Goal: Task Accomplishment & Management: Manage account settings

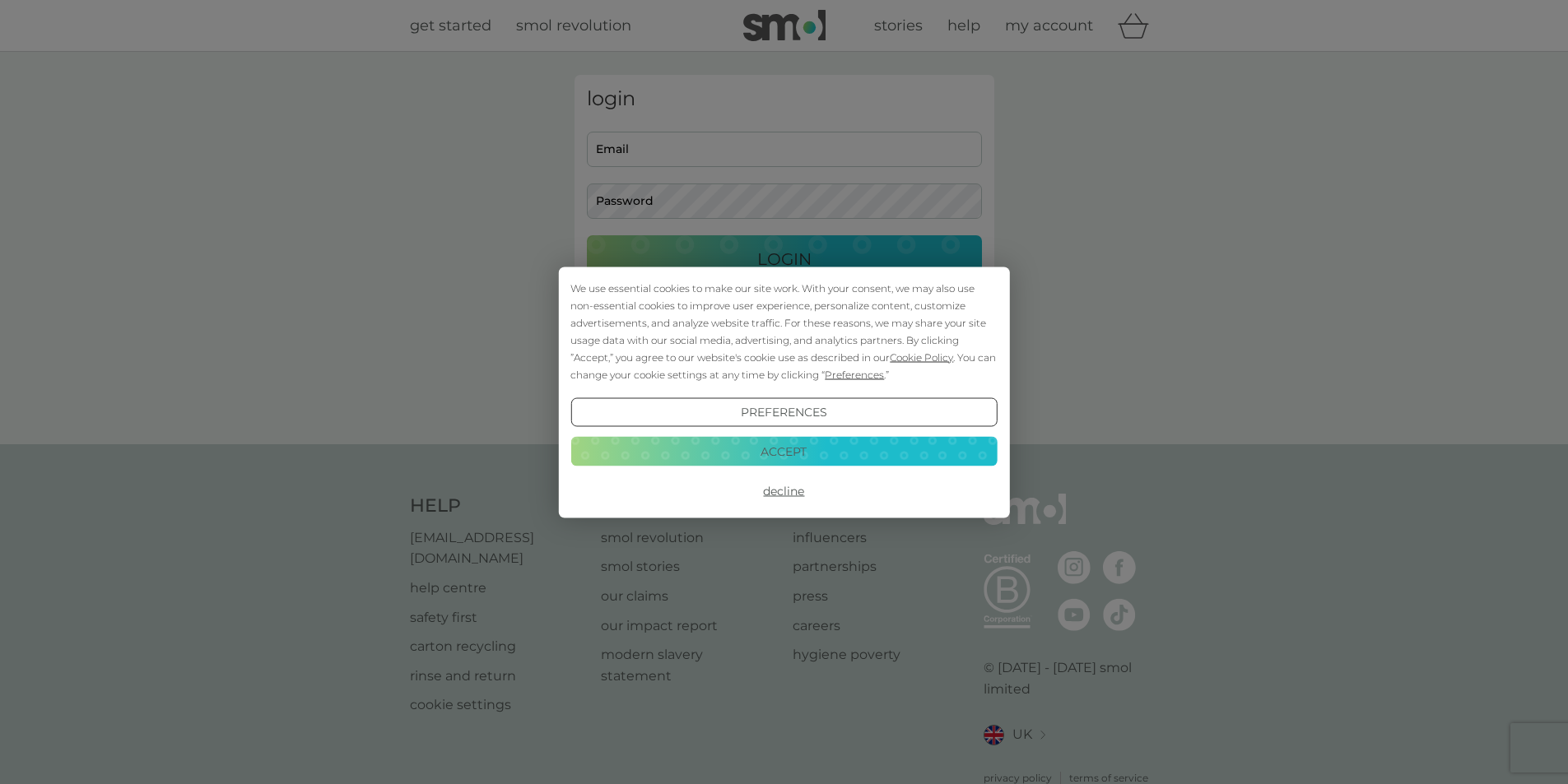
click at [771, 457] on button "Accept" at bounding box center [783, 452] width 426 height 29
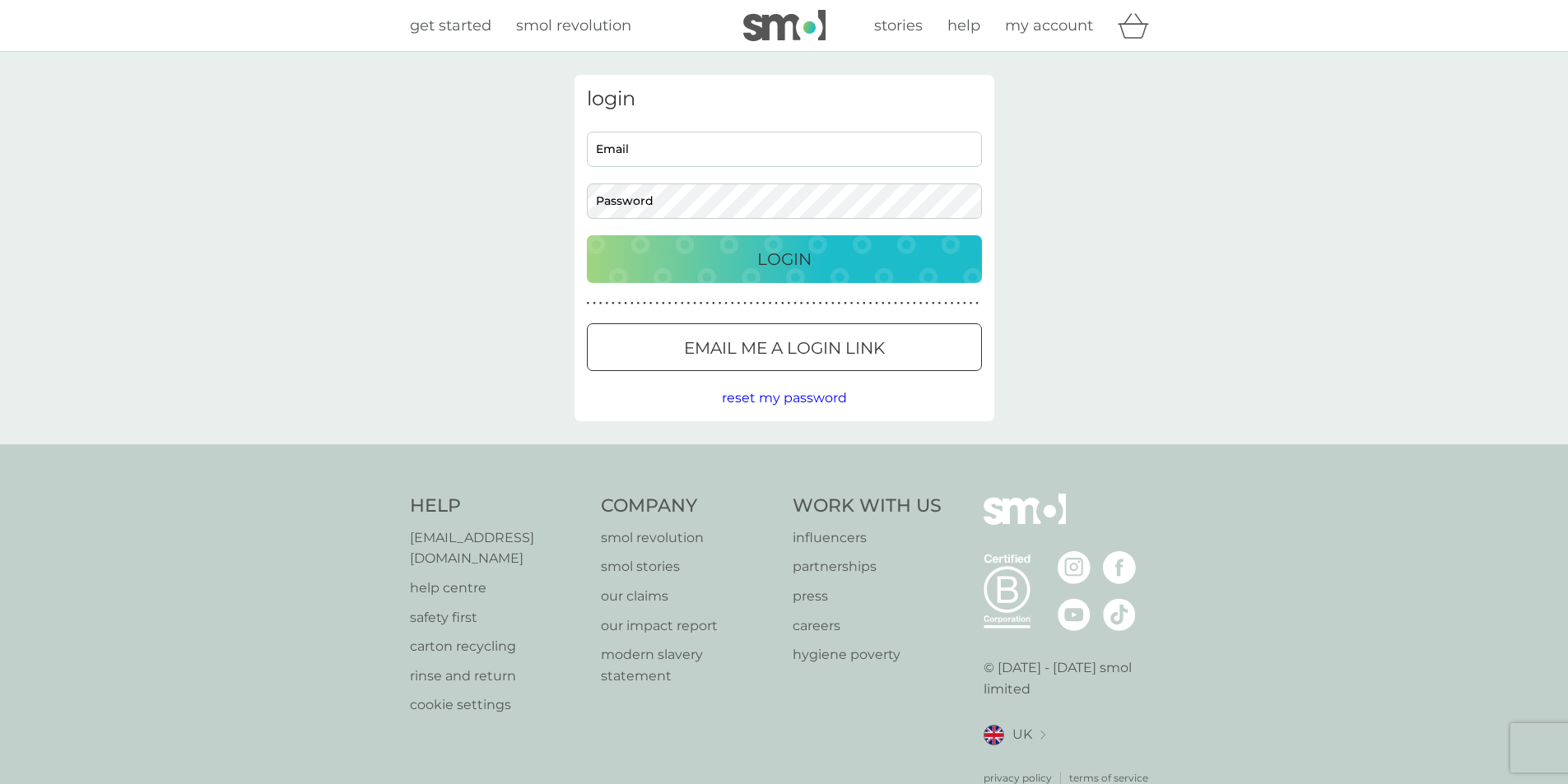
click at [621, 146] on input "Email" at bounding box center [784, 149] width 395 height 36
type input "[EMAIL_ADDRESS][DOMAIN_NAME]"
click at [587, 235] on button "Login" at bounding box center [784, 259] width 395 height 48
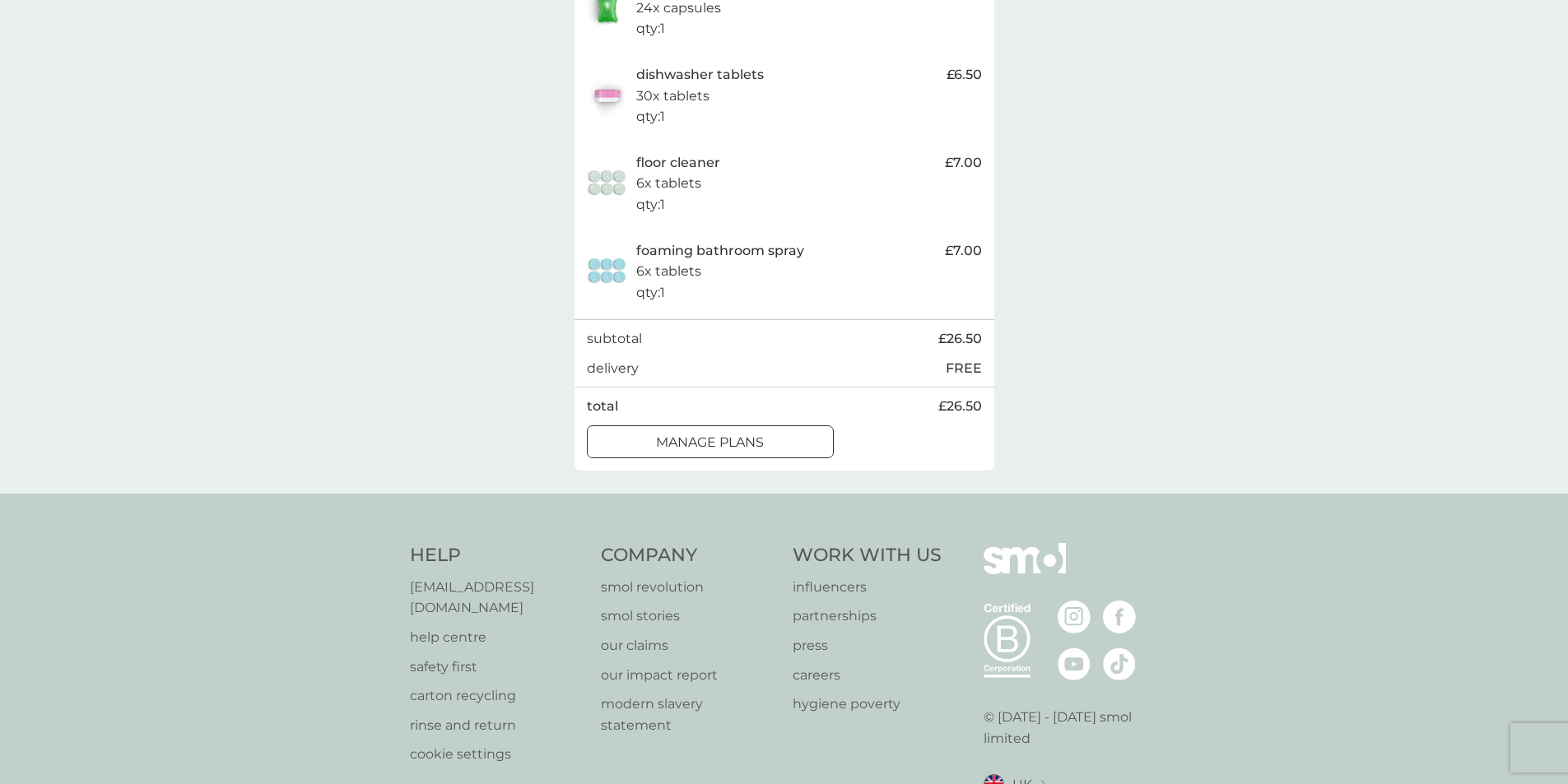
scroll to position [411, 0]
click at [706, 433] on div at bounding box center [710, 439] width 60 height 17
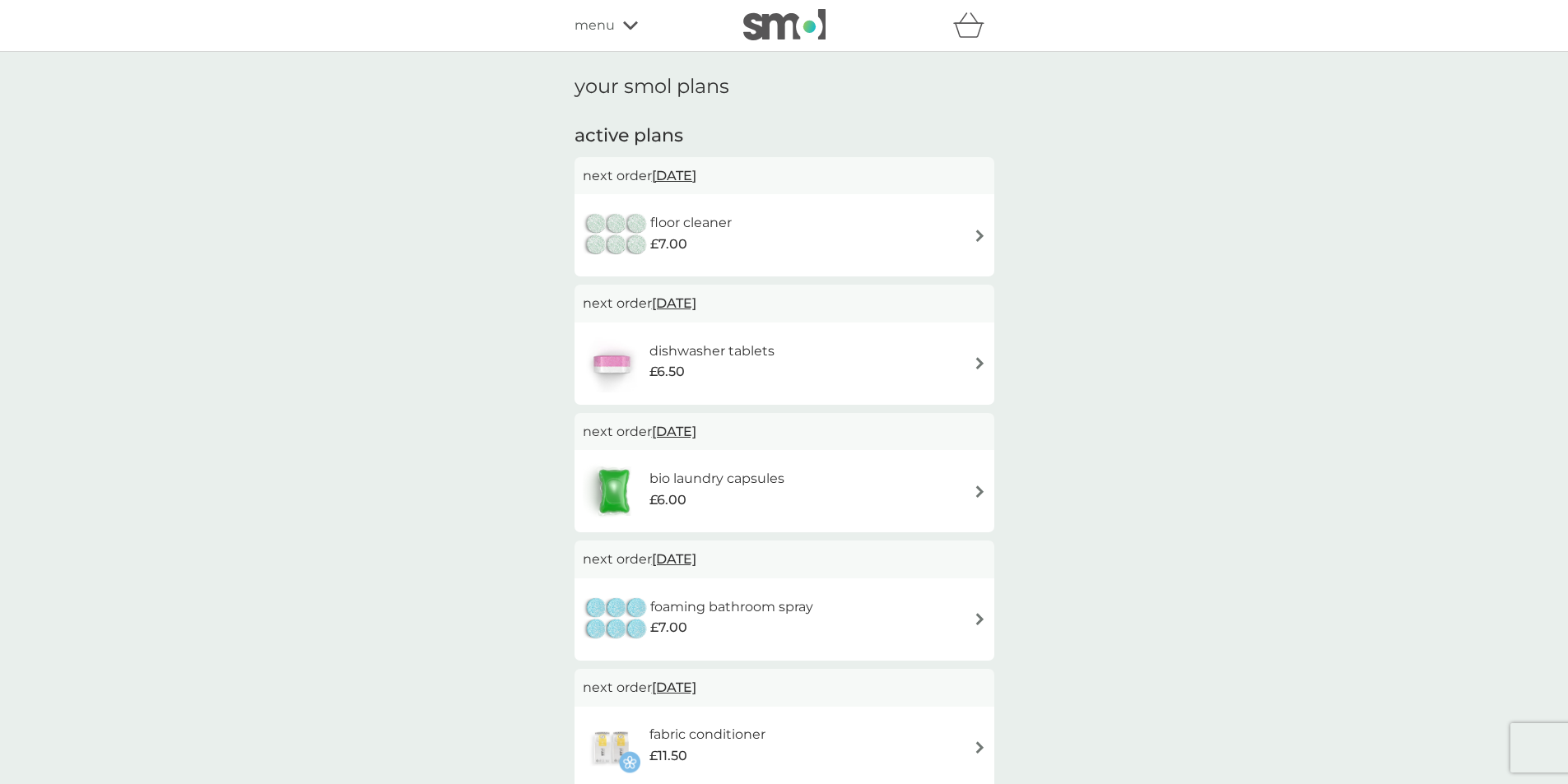
click at [978, 230] on img at bounding box center [979, 235] width 12 height 12
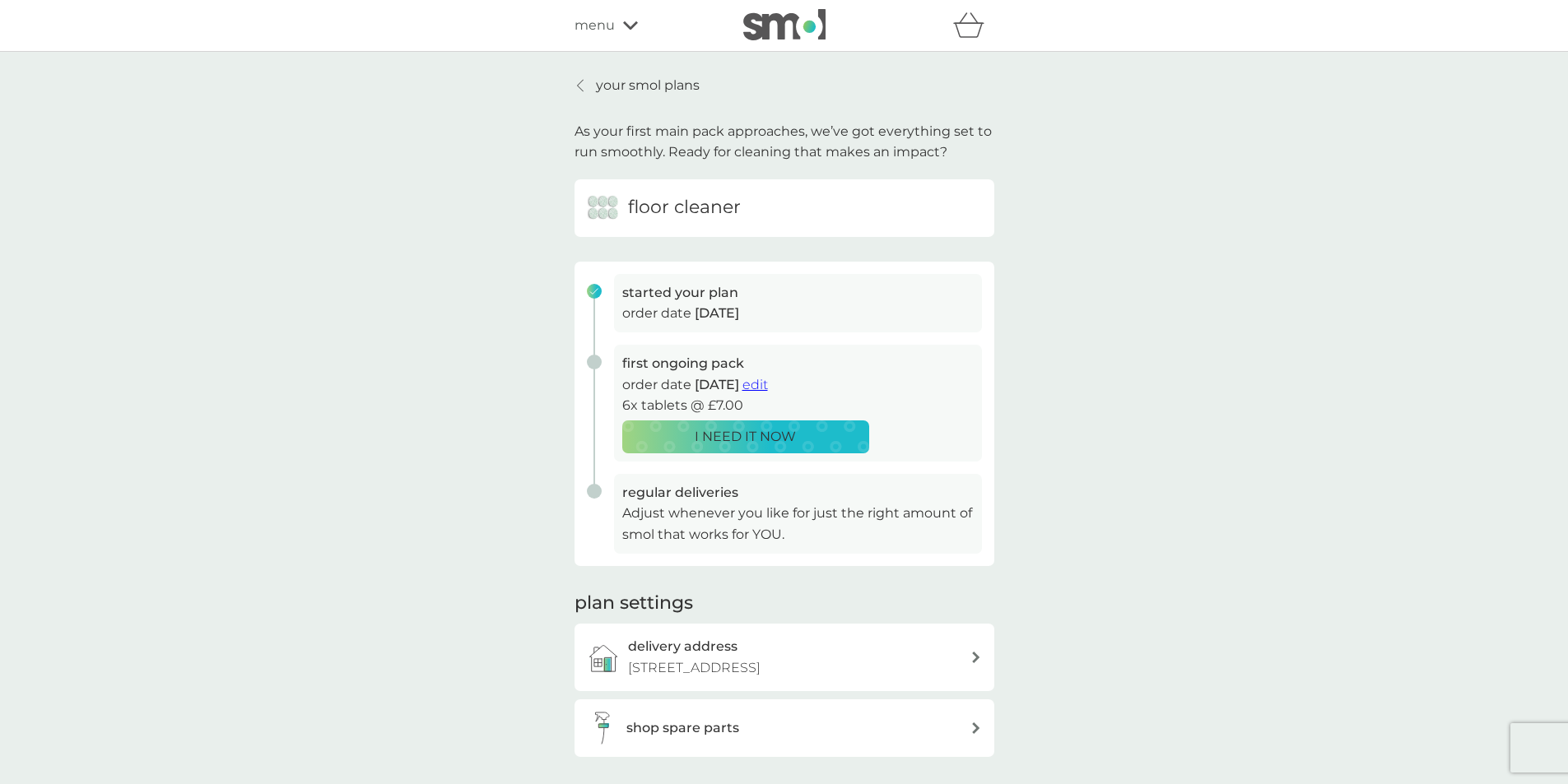
click at [768, 383] on span "edit" at bounding box center [755, 384] width 26 height 16
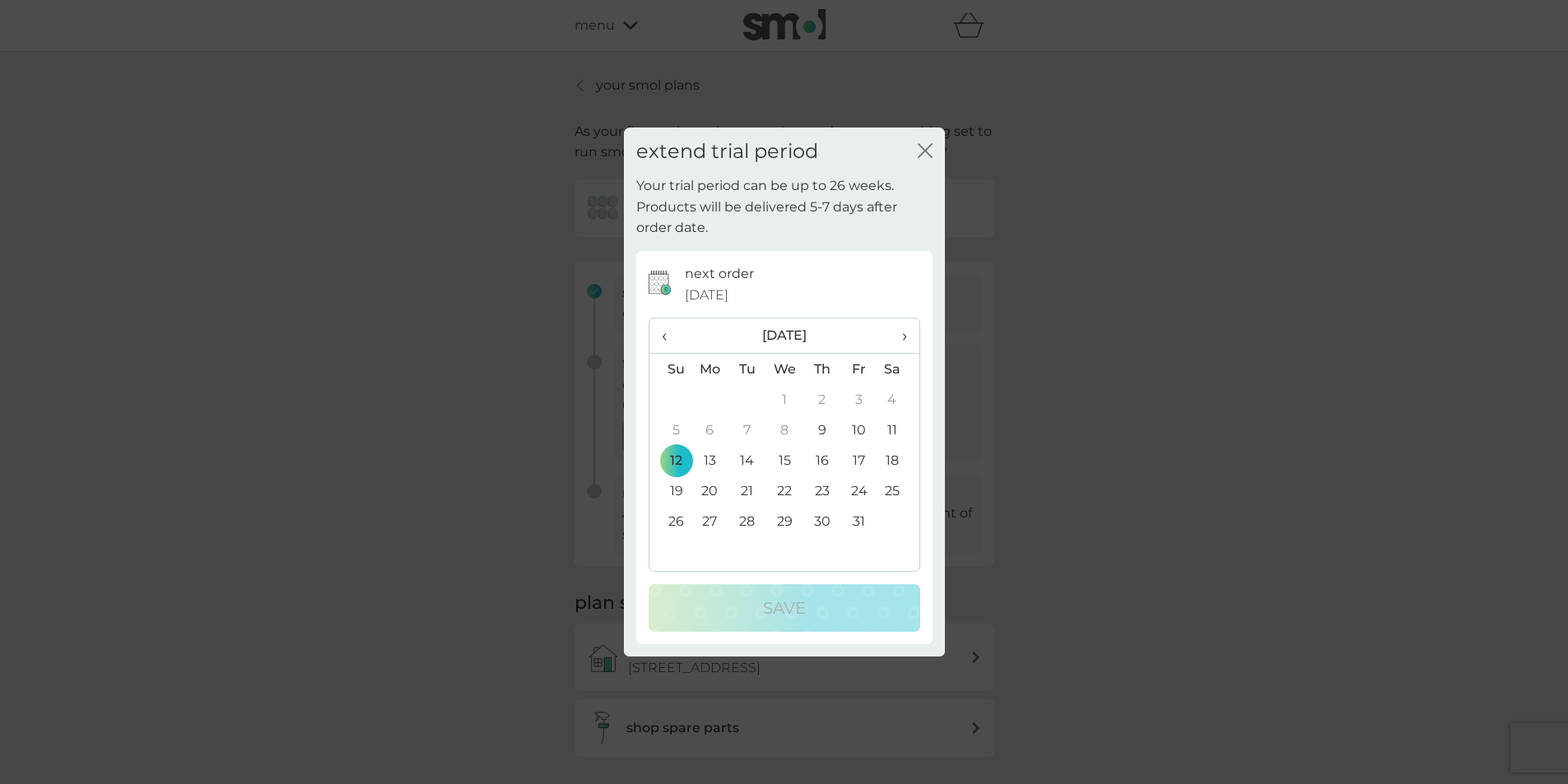
click at [917, 149] on icon "close" at bounding box center [925, 150] width 15 height 15
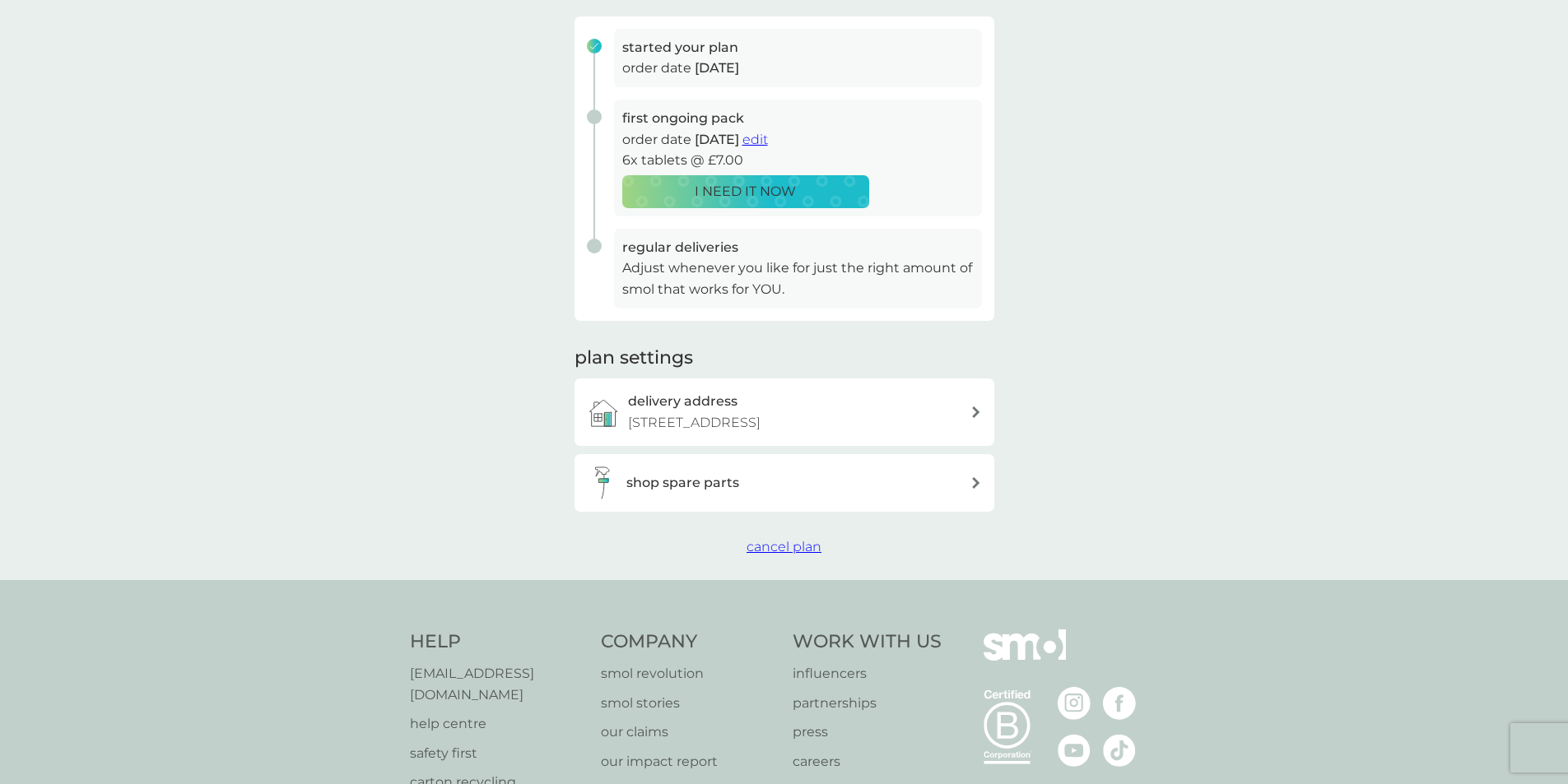
scroll to position [246, 0]
click at [762, 548] on span "cancel plan" at bounding box center [784, 544] width 75 height 16
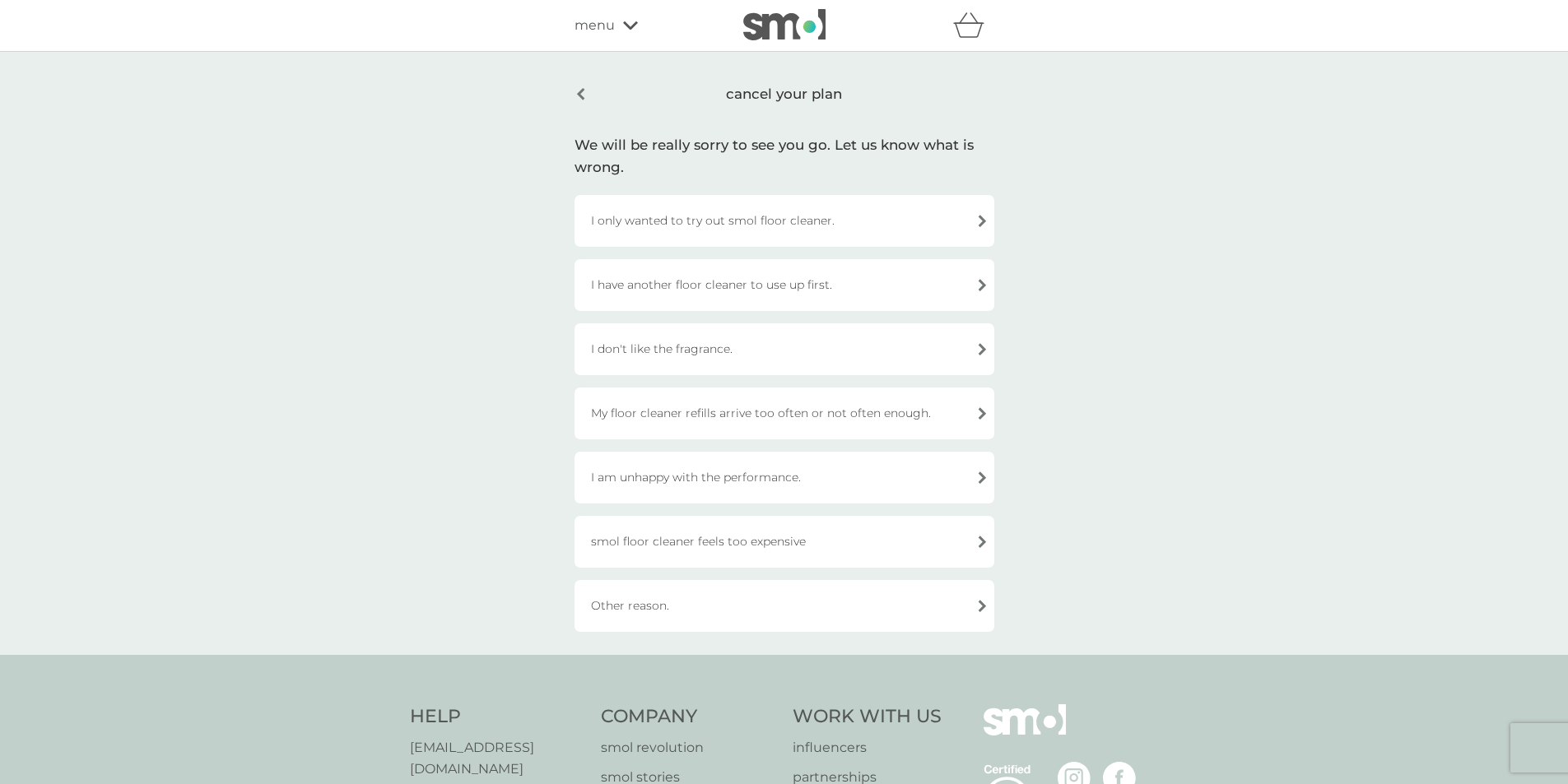
click at [981, 221] on div "I only wanted to try out smol floor cleaner." at bounding box center [784, 221] width 420 height 52
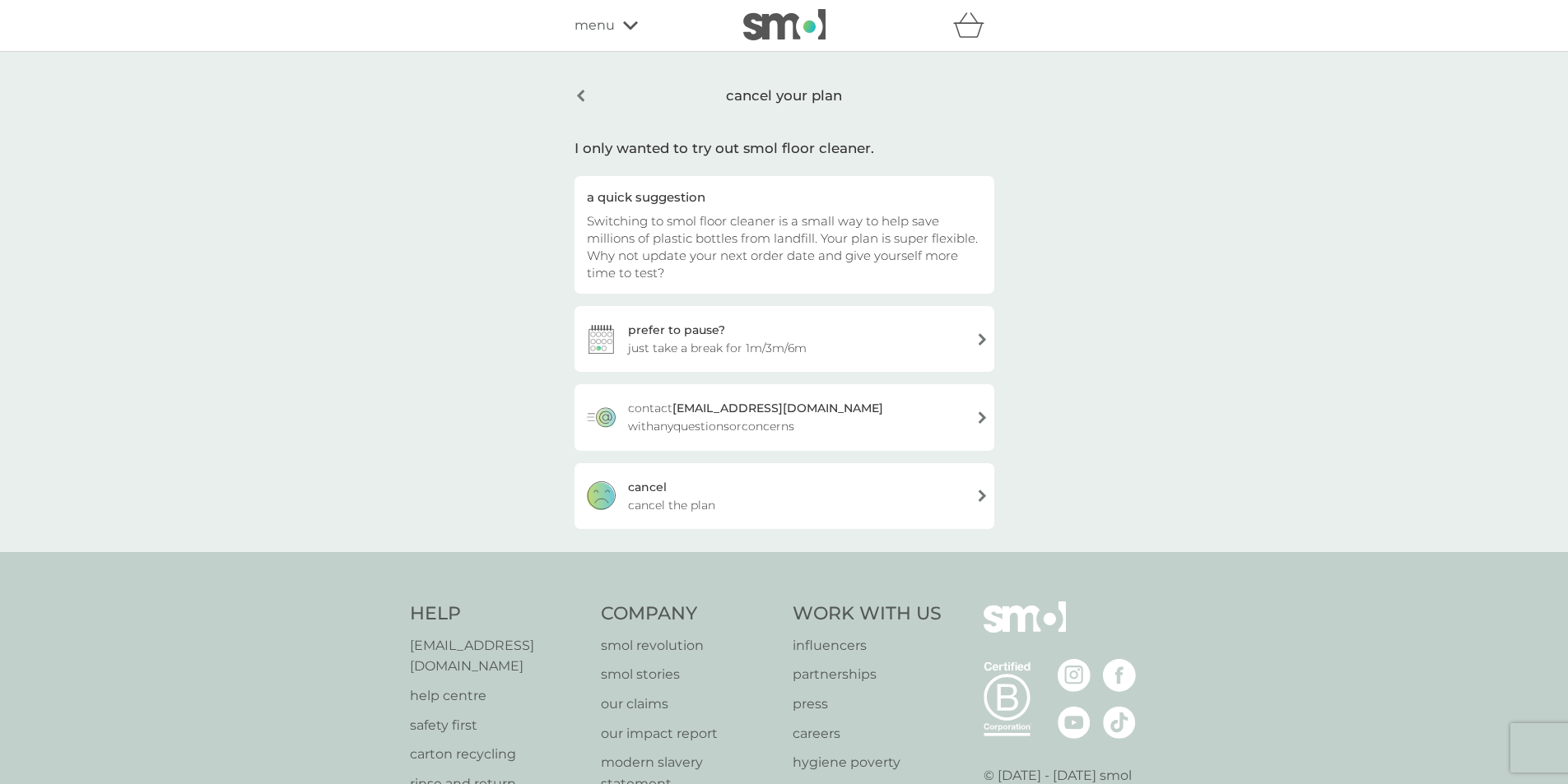
click at [663, 496] on span "cancel the plan" at bounding box center [671, 506] width 87 height 18
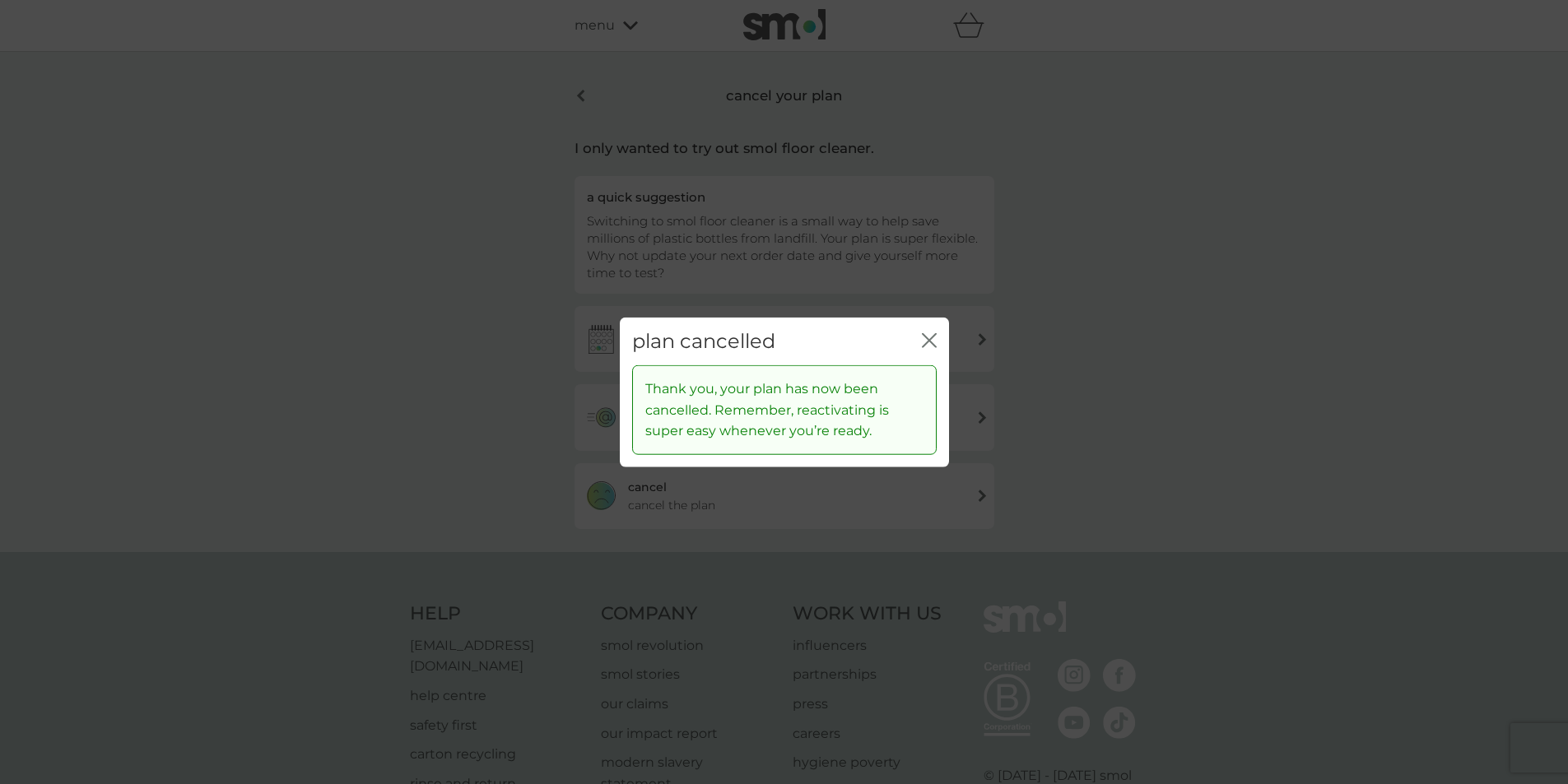
click at [939, 343] on div "plan cancelled close" at bounding box center [784, 341] width 329 height 49
click at [932, 343] on icon "close" at bounding box center [932, 340] width 6 height 13
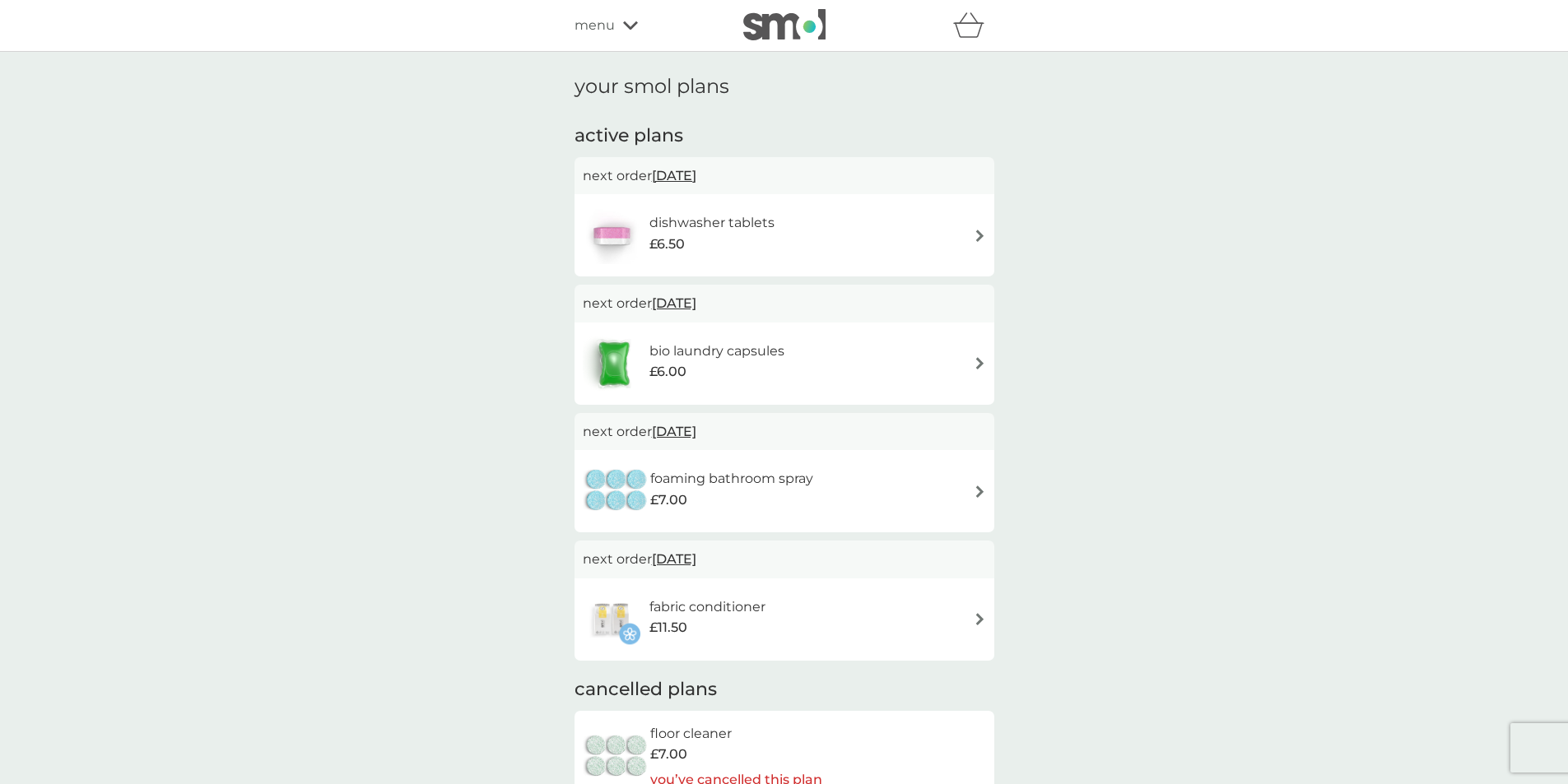
click at [981, 234] on img at bounding box center [979, 235] width 12 height 12
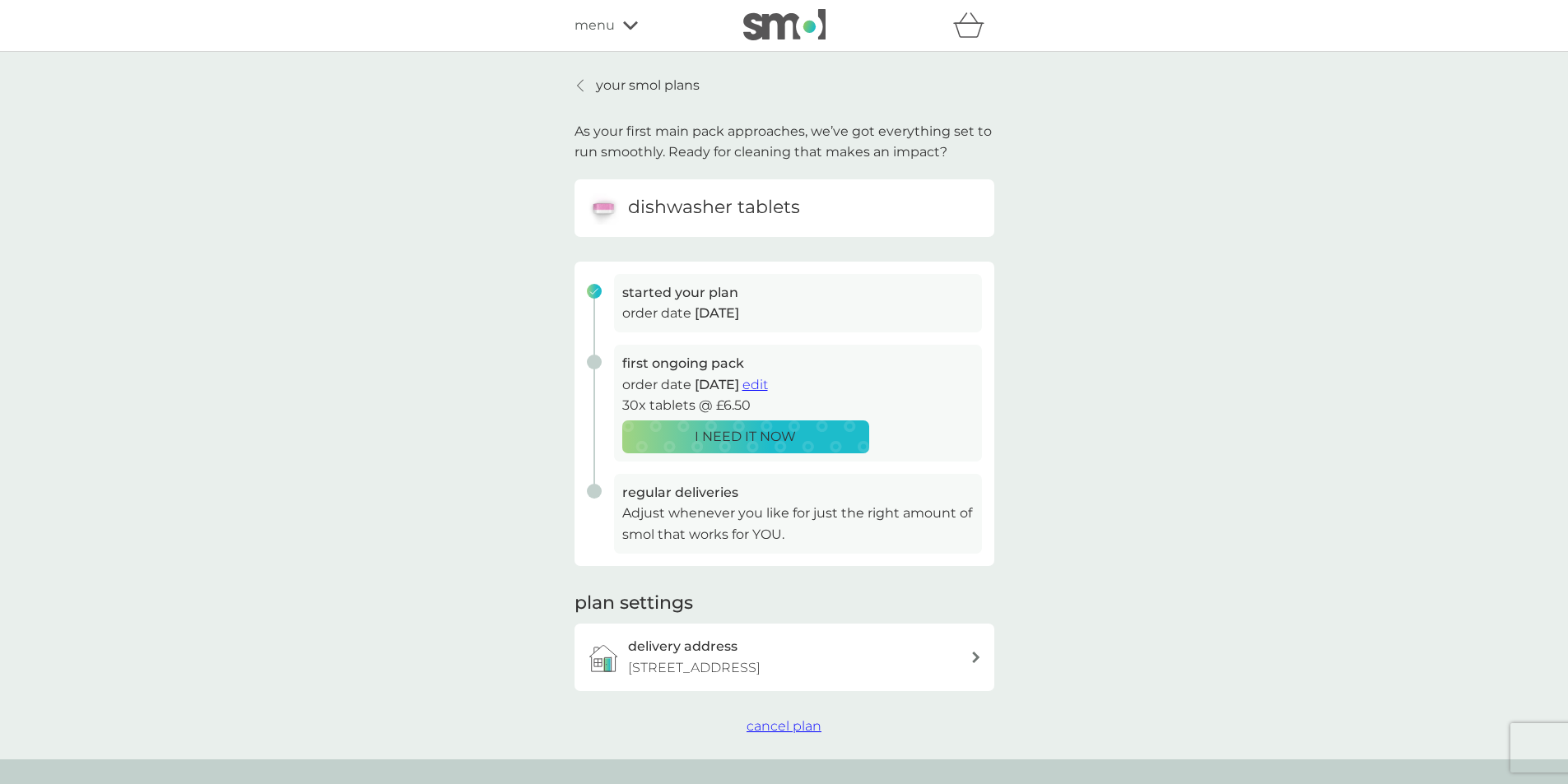
click at [763, 730] on span "cancel plan" at bounding box center [784, 725] width 75 height 16
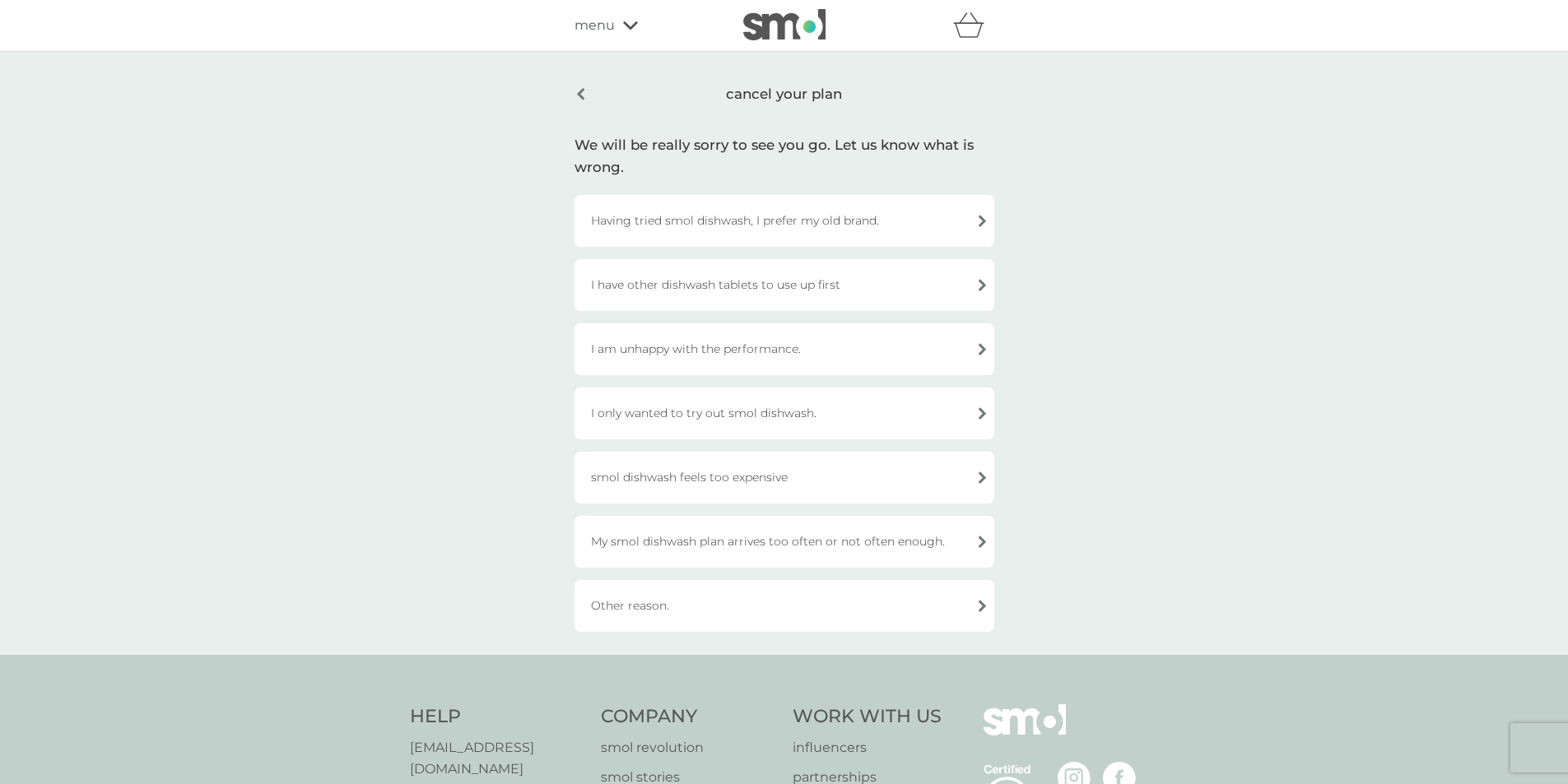
click at [934, 414] on div "I only wanted to try out smol dishwash." at bounding box center [784, 413] width 420 height 52
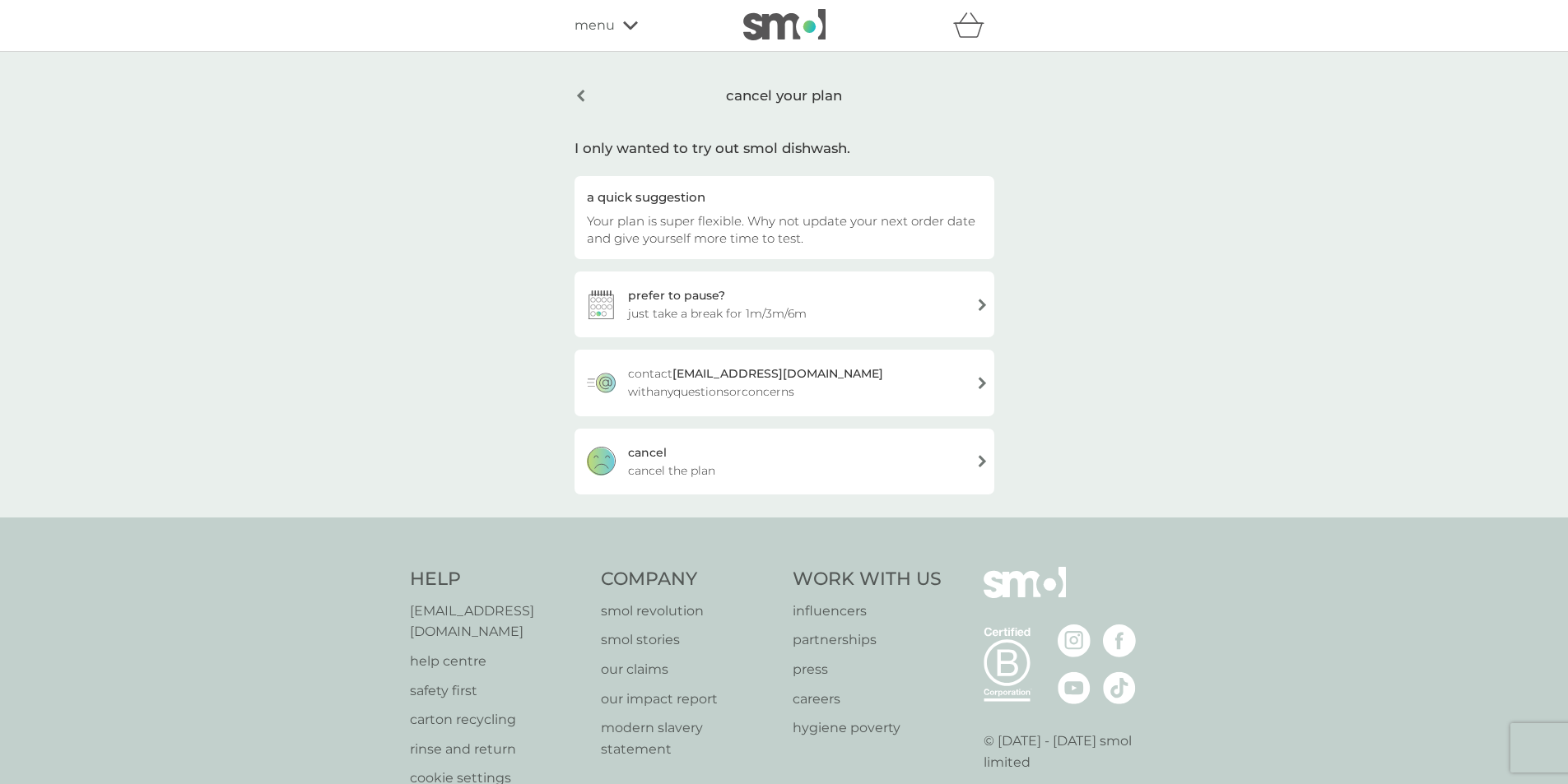
click at [649, 460] on div "cancel" at bounding box center [647, 452] width 38 height 18
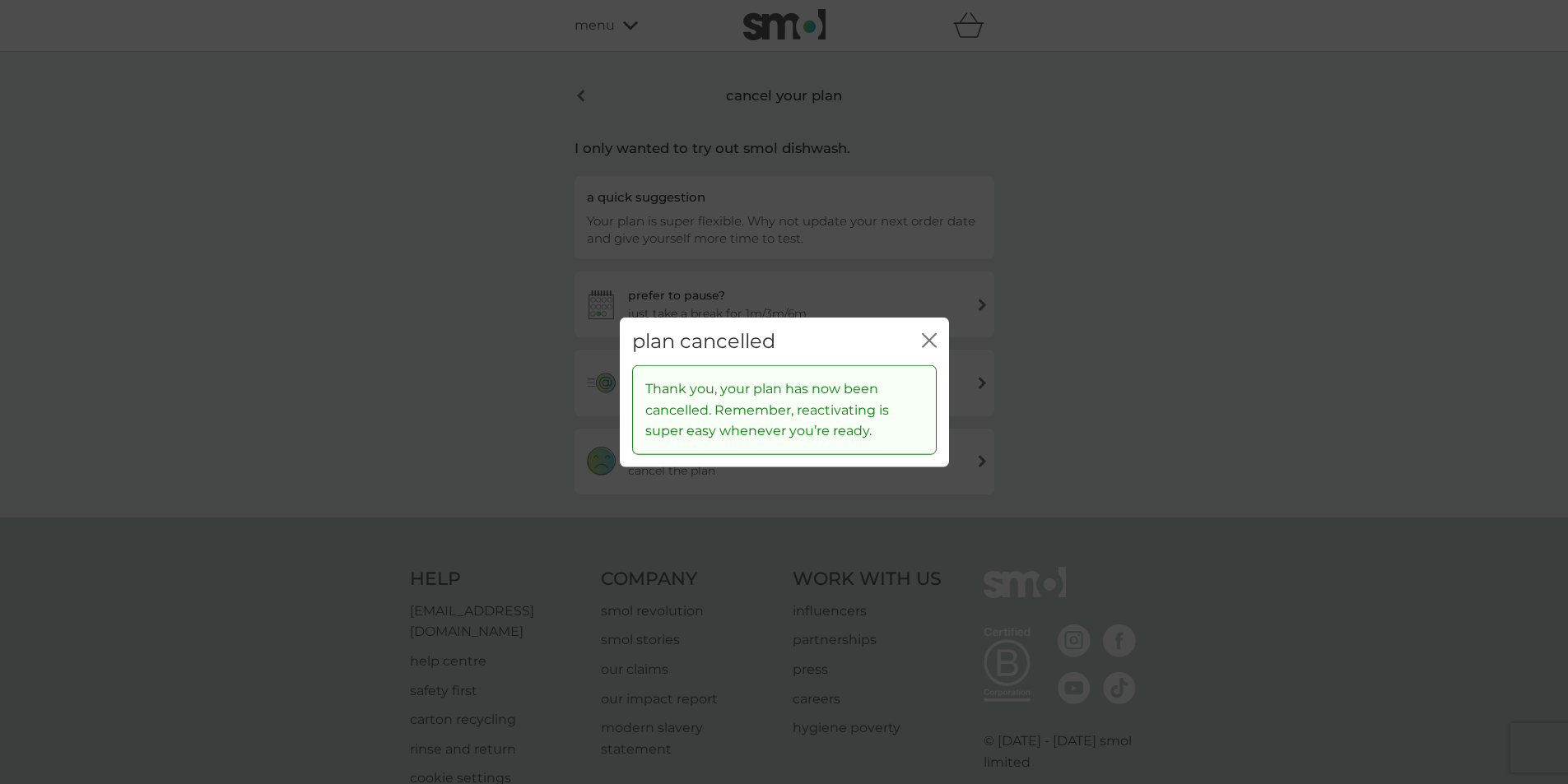
click at [931, 343] on icon "close" at bounding box center [932, 340] width 6 height 13
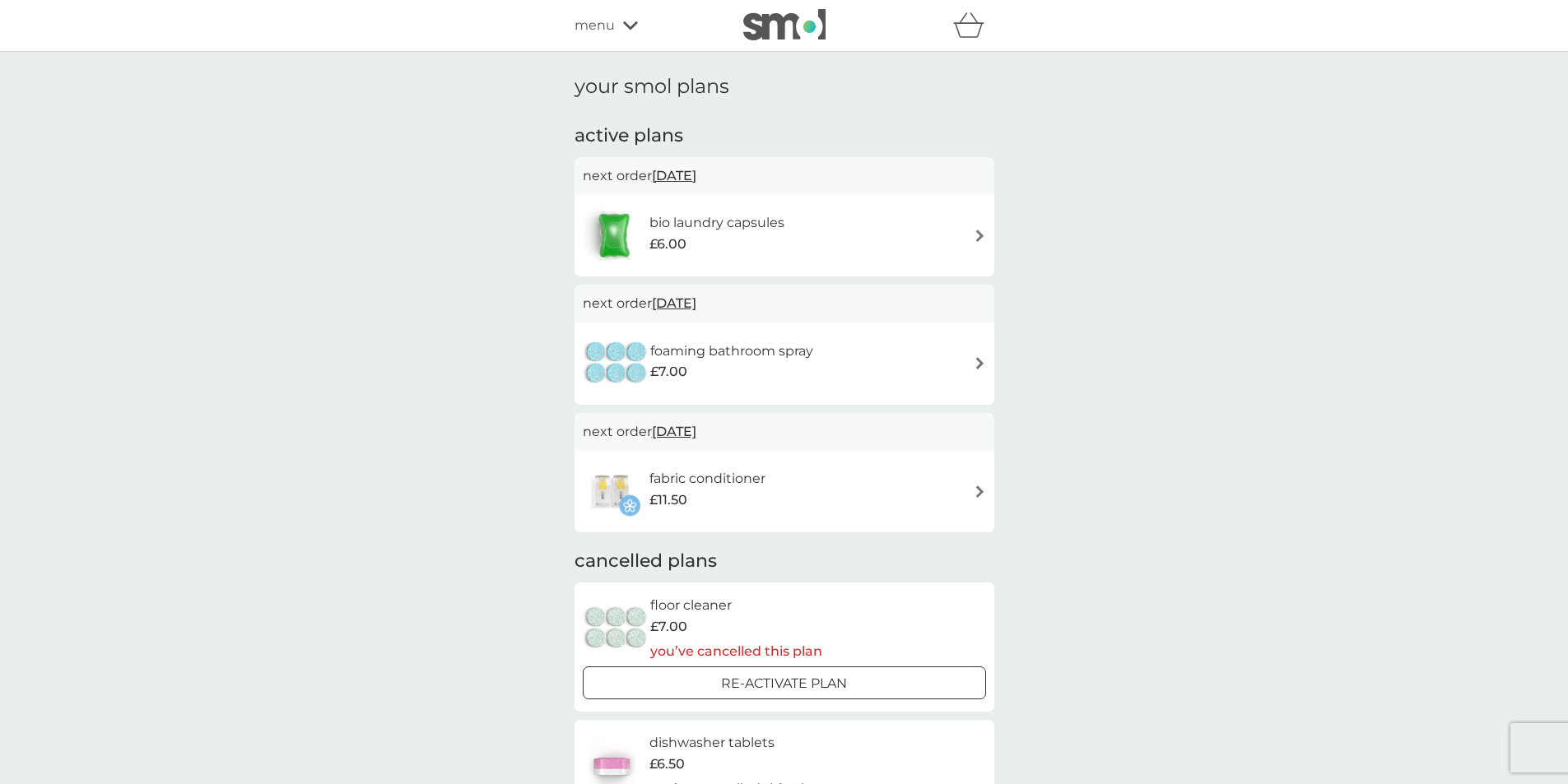
click at [978, 230] on img at bounding box center [979, 235] width 12 height 12
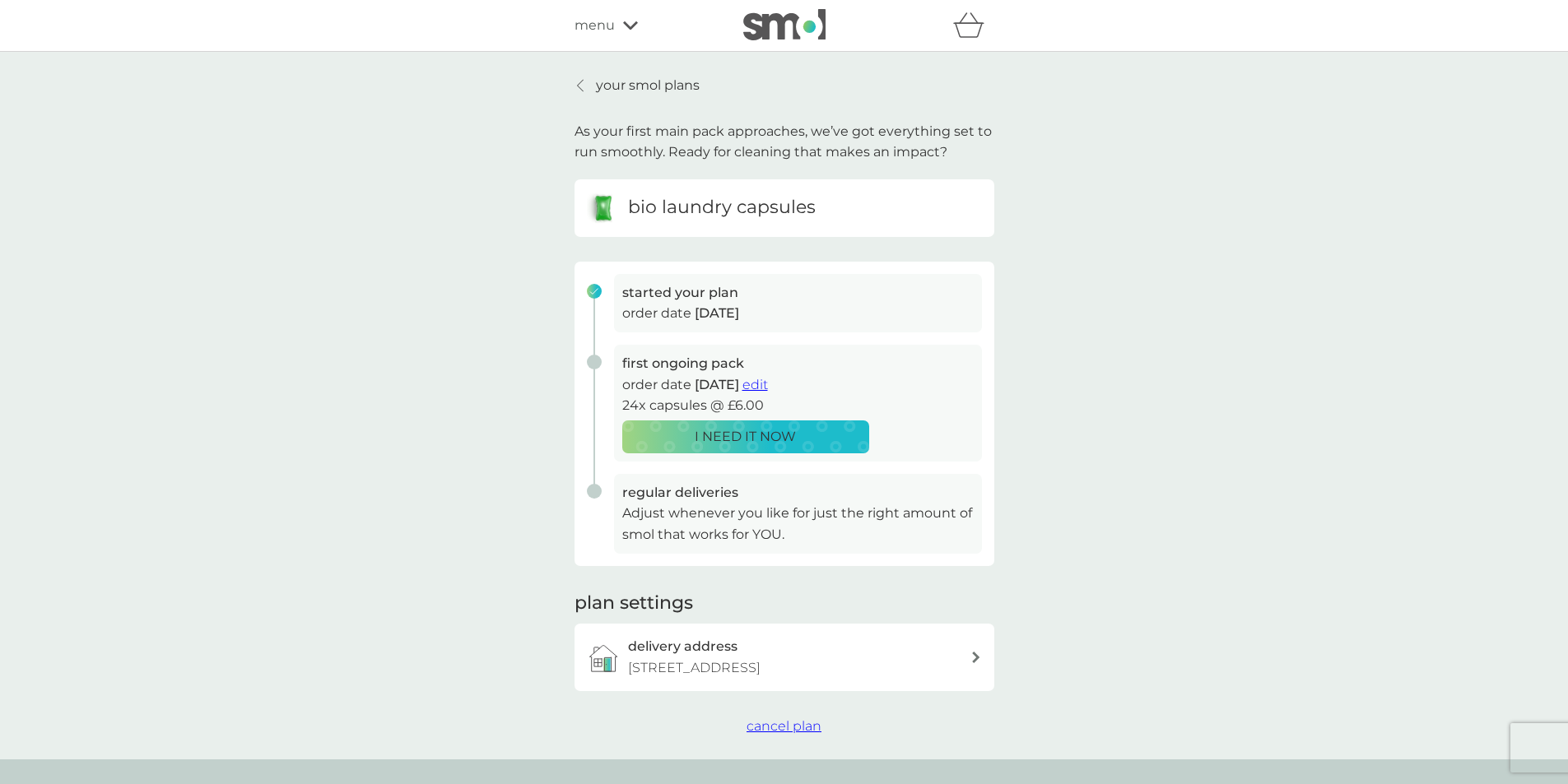
click at [783, 724] on span "cancel plan" at bounding box center [784, 725] width 75 height 16
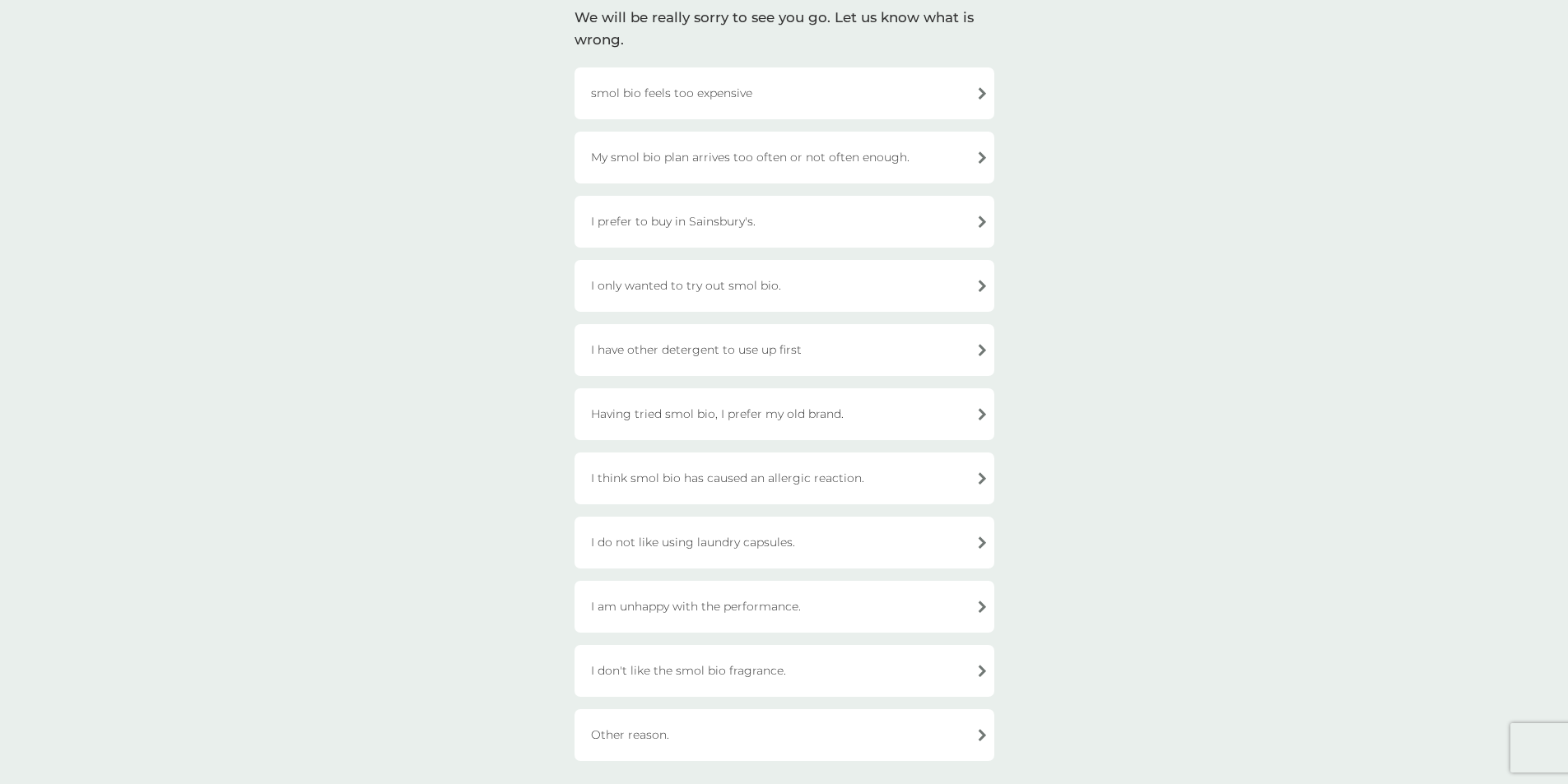
scroll to position [165, 0]
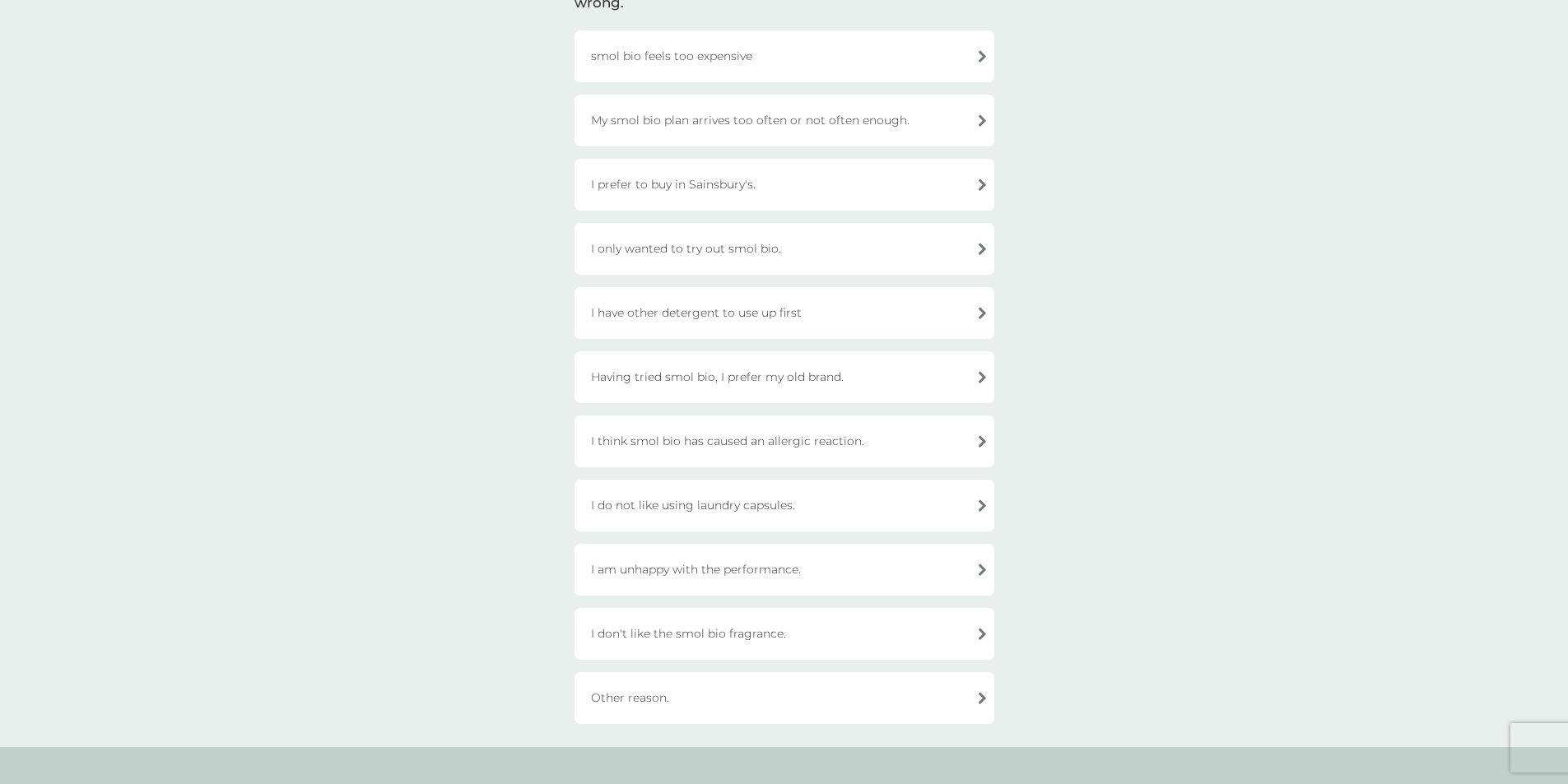
click at [883, 114] on div "My smol bio plan arrives too often or not often enough." at bounding box center [784, 120] width 420 height 52
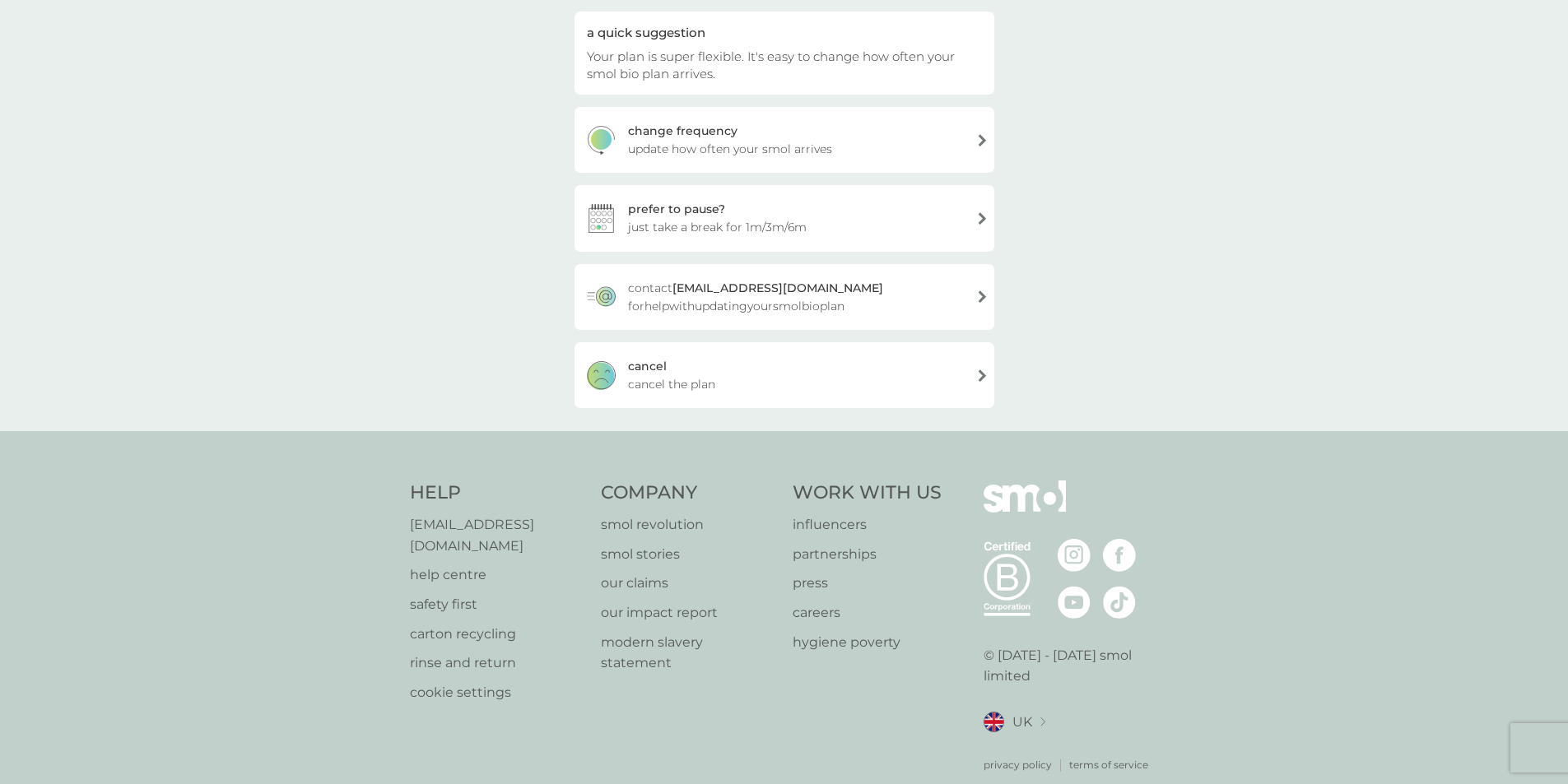
click at [677, 389] on span "cancel the plan" at bounding box center [671, 385] width 87 height 18
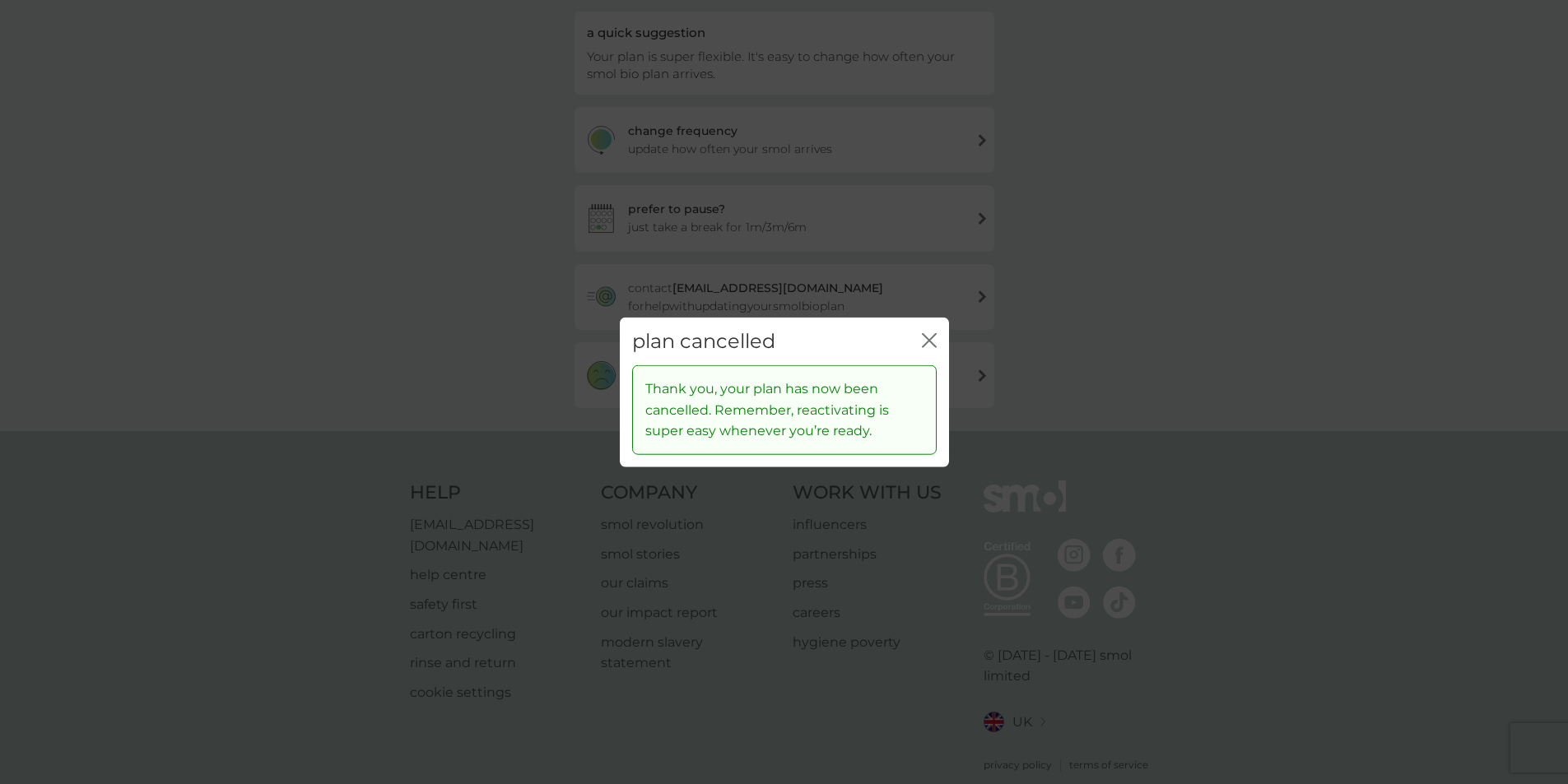
click at [925, 342] on icon "close" at bounding box center [929, 340] width 15 height 15
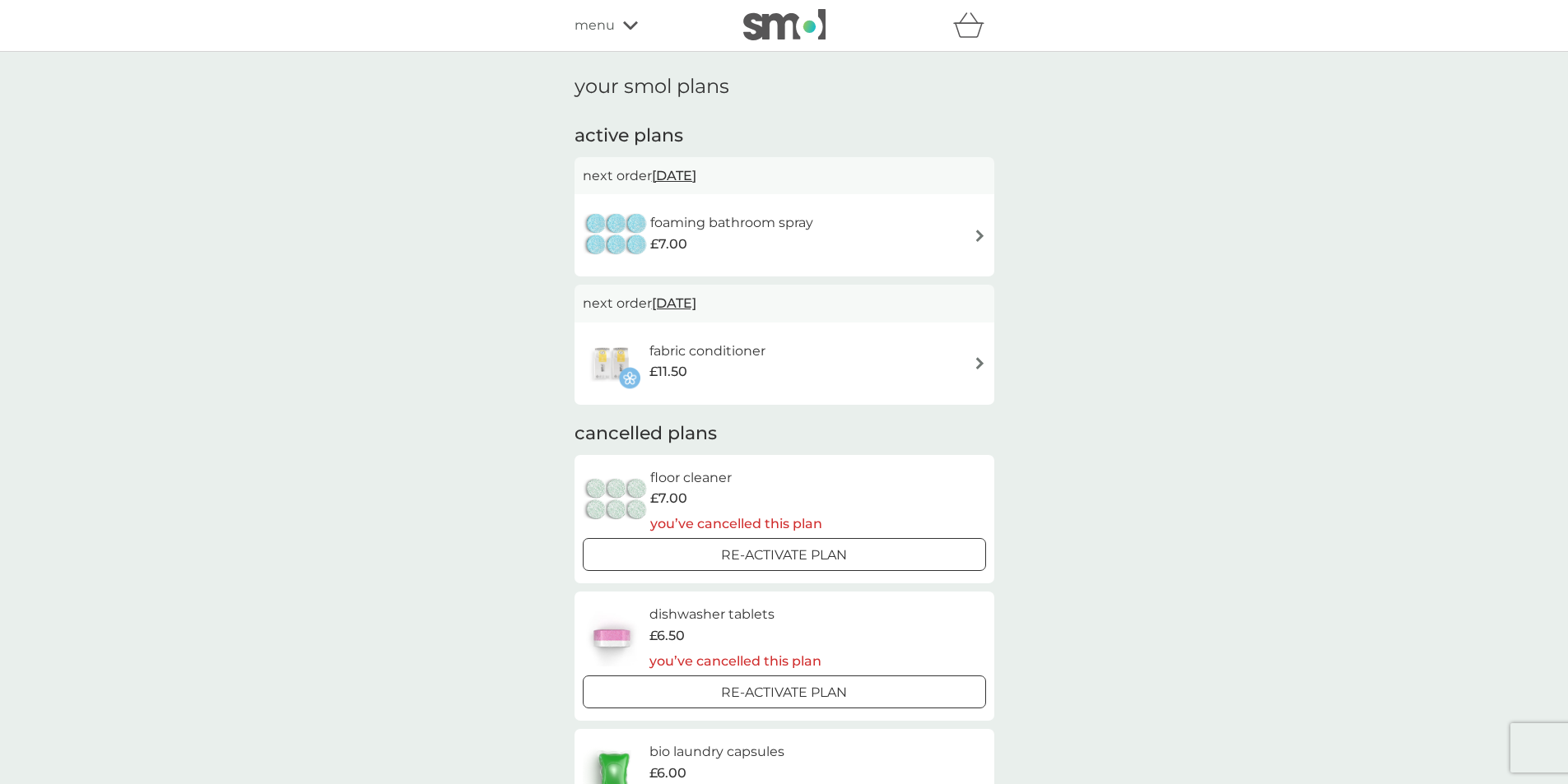
click at [979, 236] on img at bounding box center [979, 235] width 12 height 12
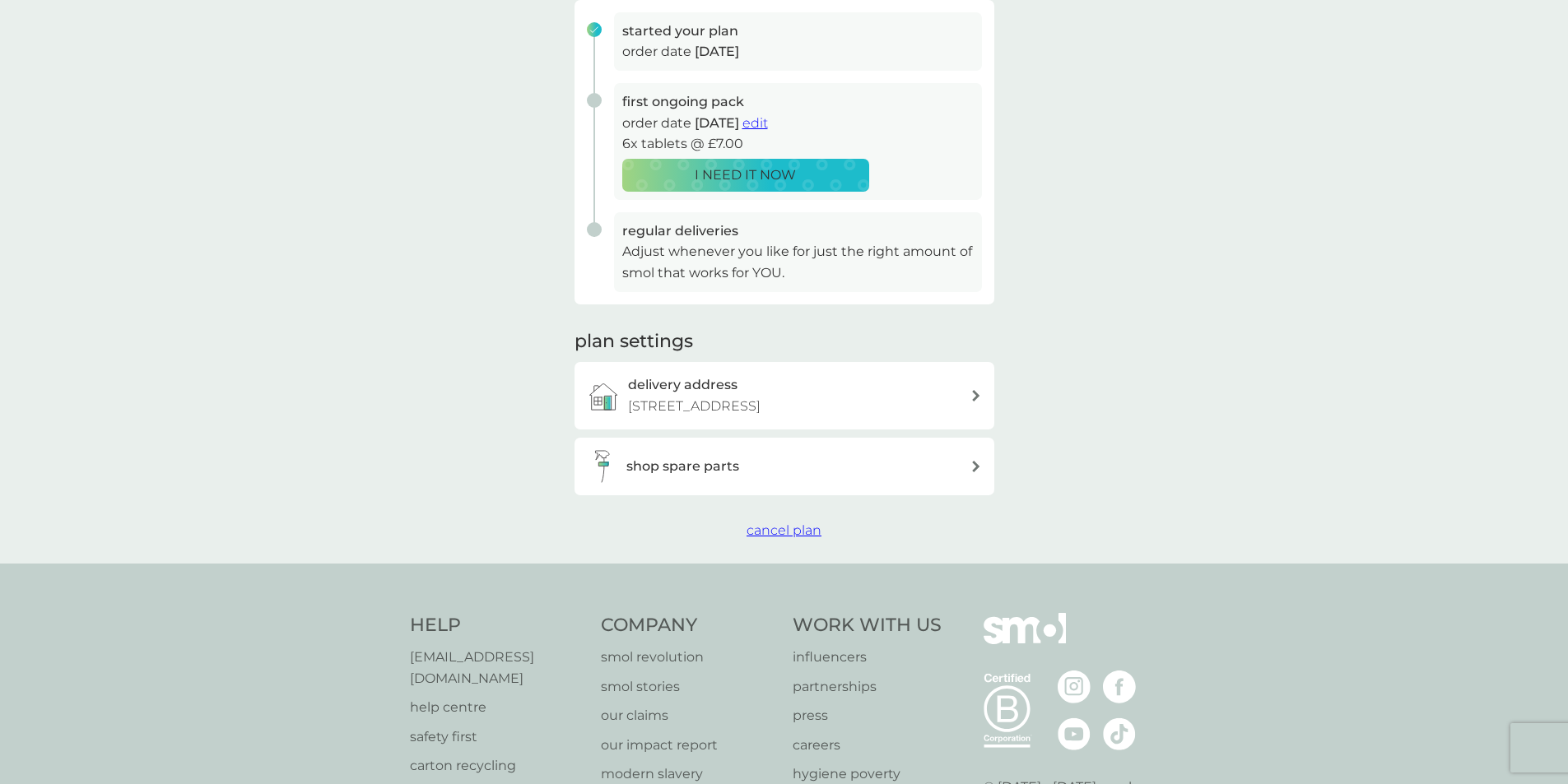
scroll to position [329, 0]
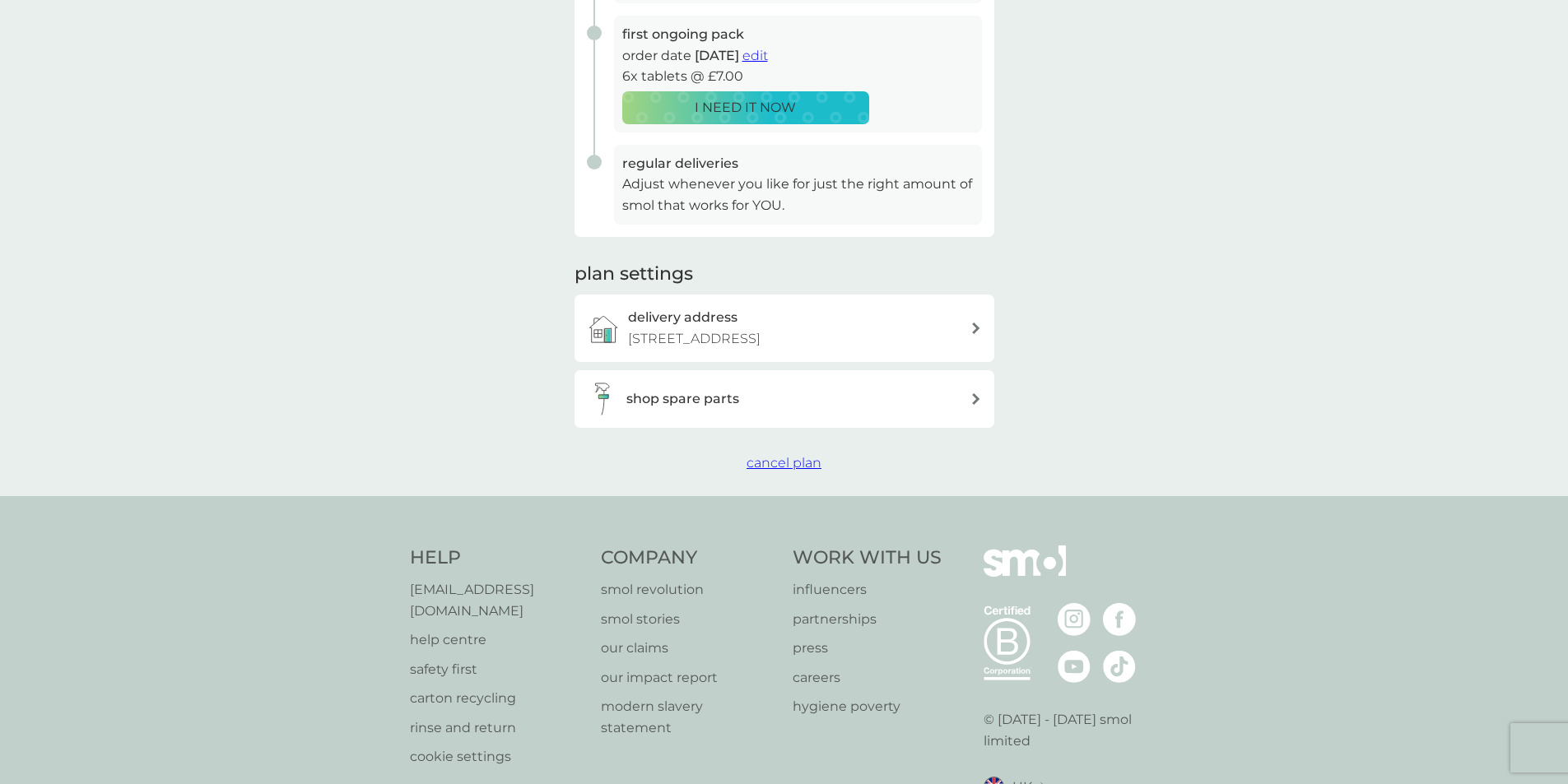
click at [776, 464] on span "cancel plan" at bounding box center [784, 463] width 75 height 16
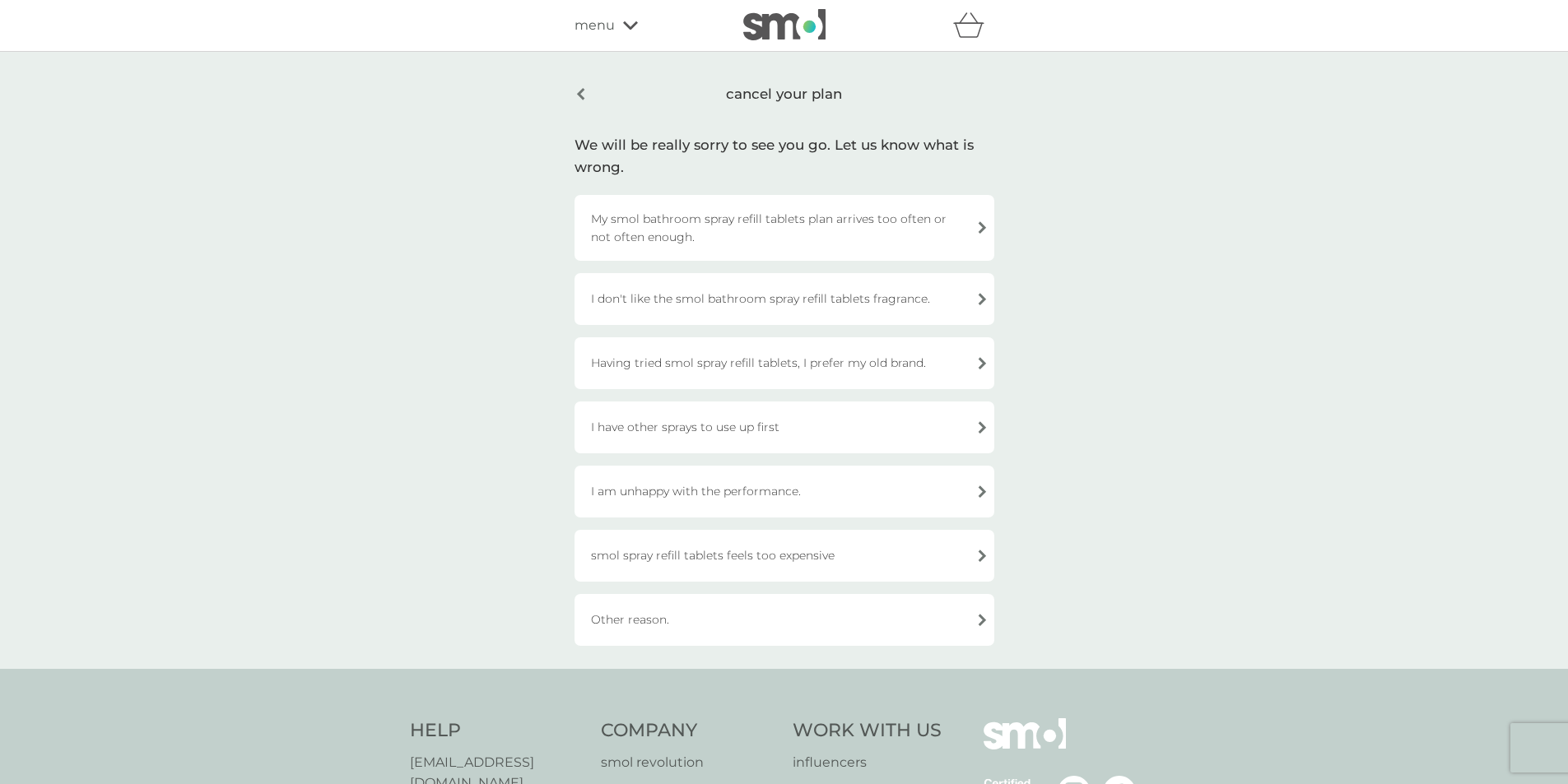
click at [851, 354] on div "Having tried smol spray refill tablets, I prefer my old brand." at bounding box center [784, 363] width 420 height 52
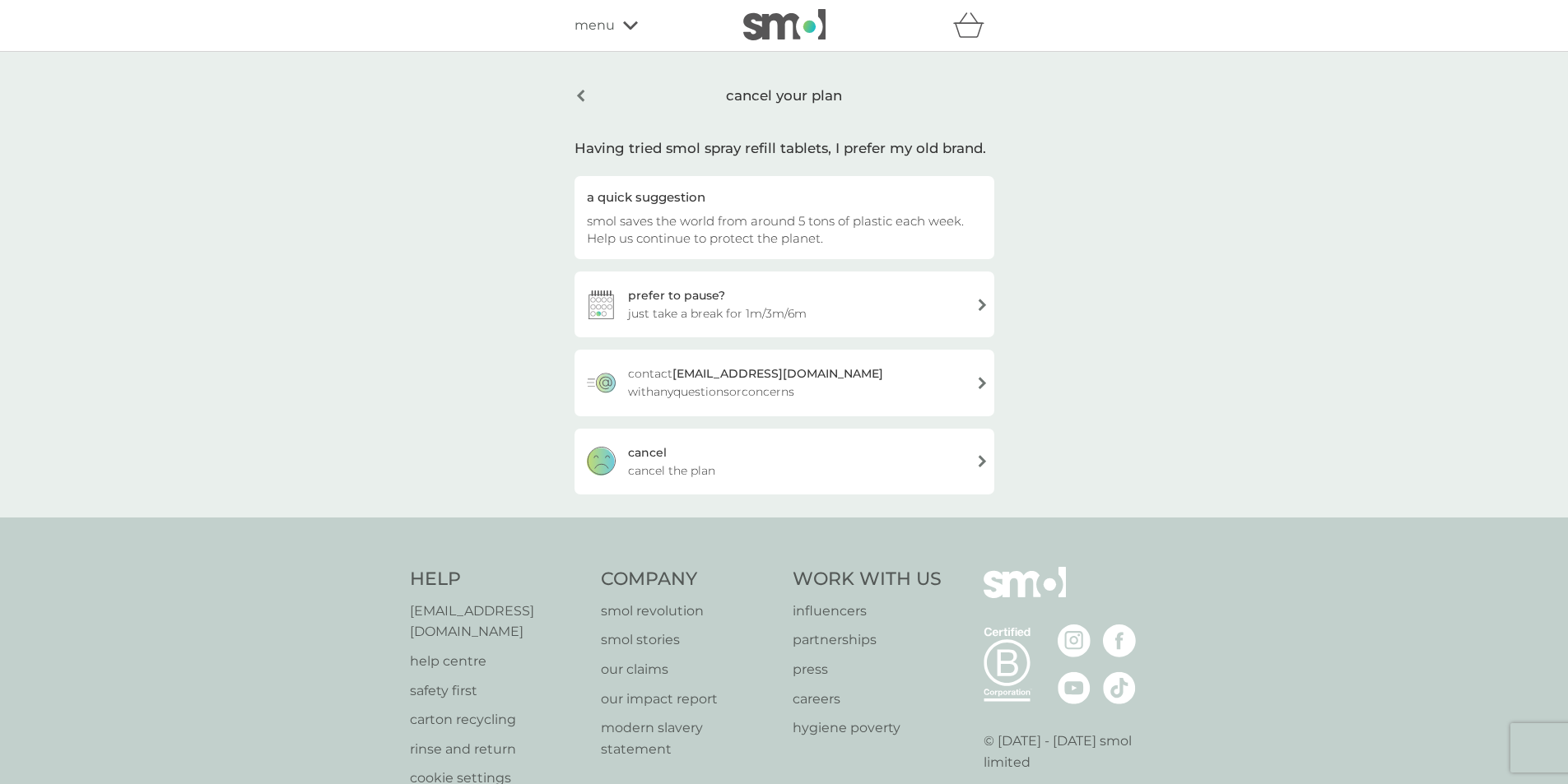
click at [643, 454] on div "cancel" at bounding box center [647, 452] width 38 height 18
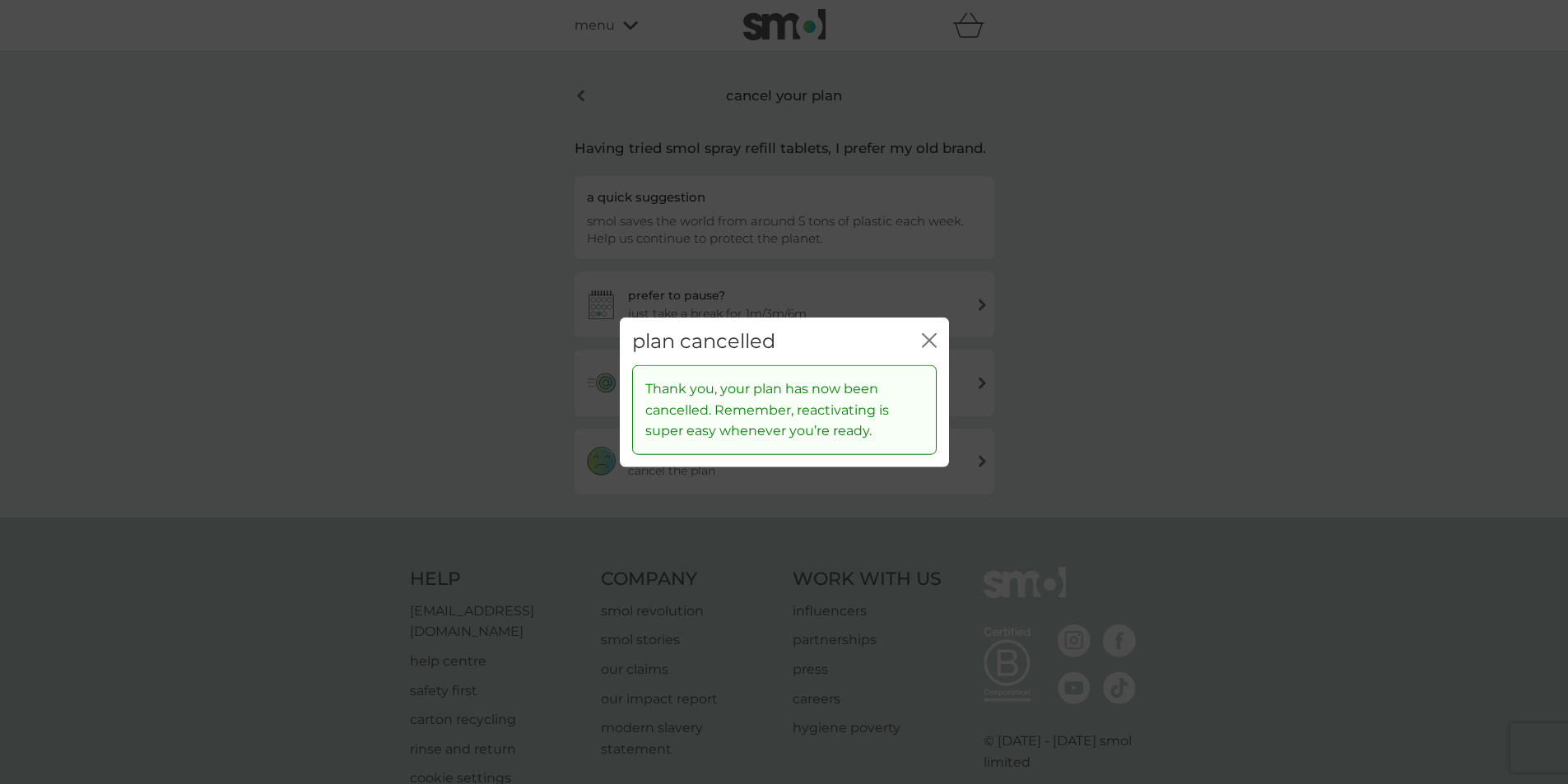
click at [928, 333] on icon "close" at bounding box center [929, 340] width 15 height 15
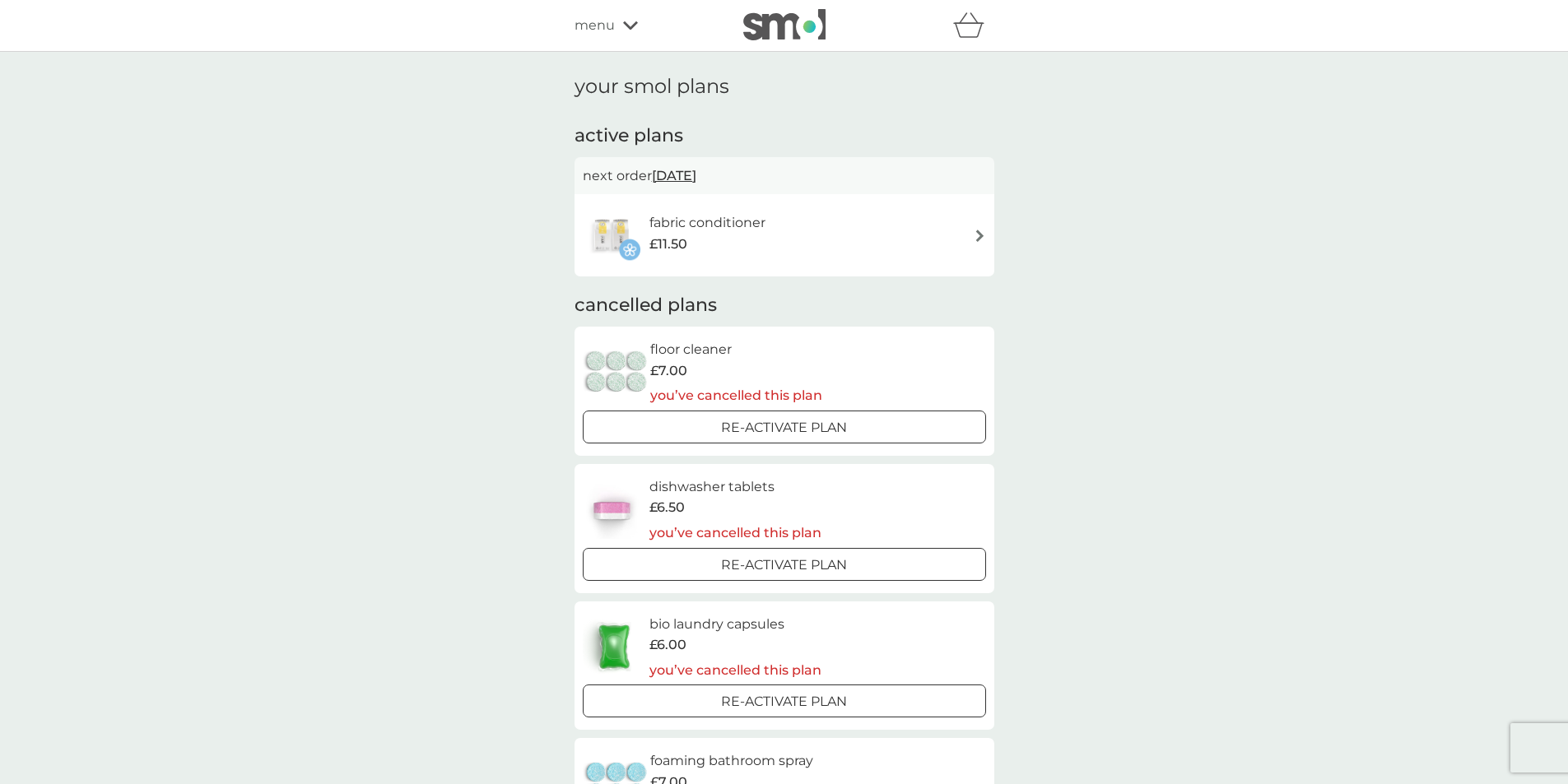
click at [980, 225] on div "fabric conditioner £11.50" at bounding box center [784, 234] width 403 height 58
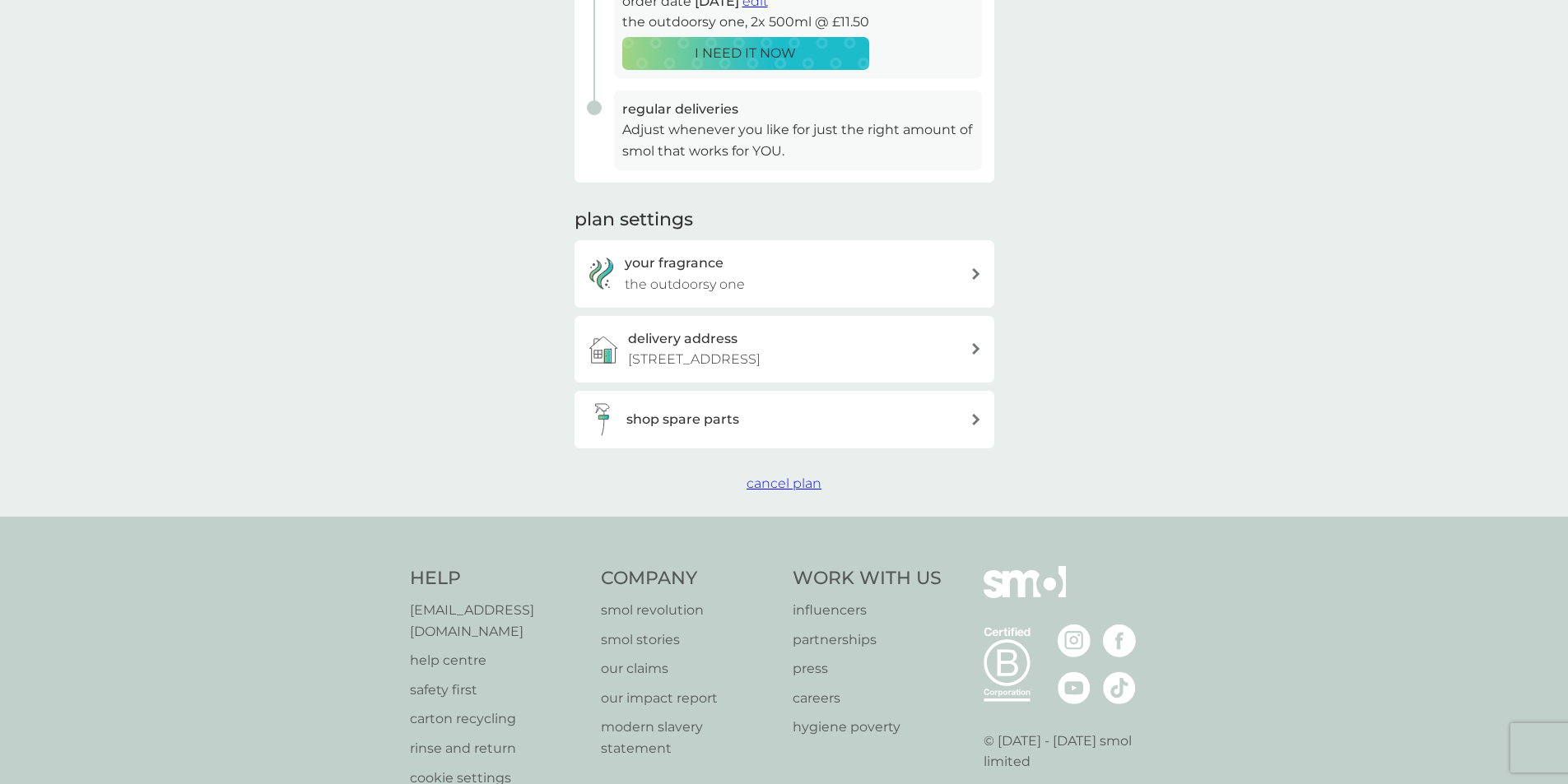
scroll to position [411, 0]
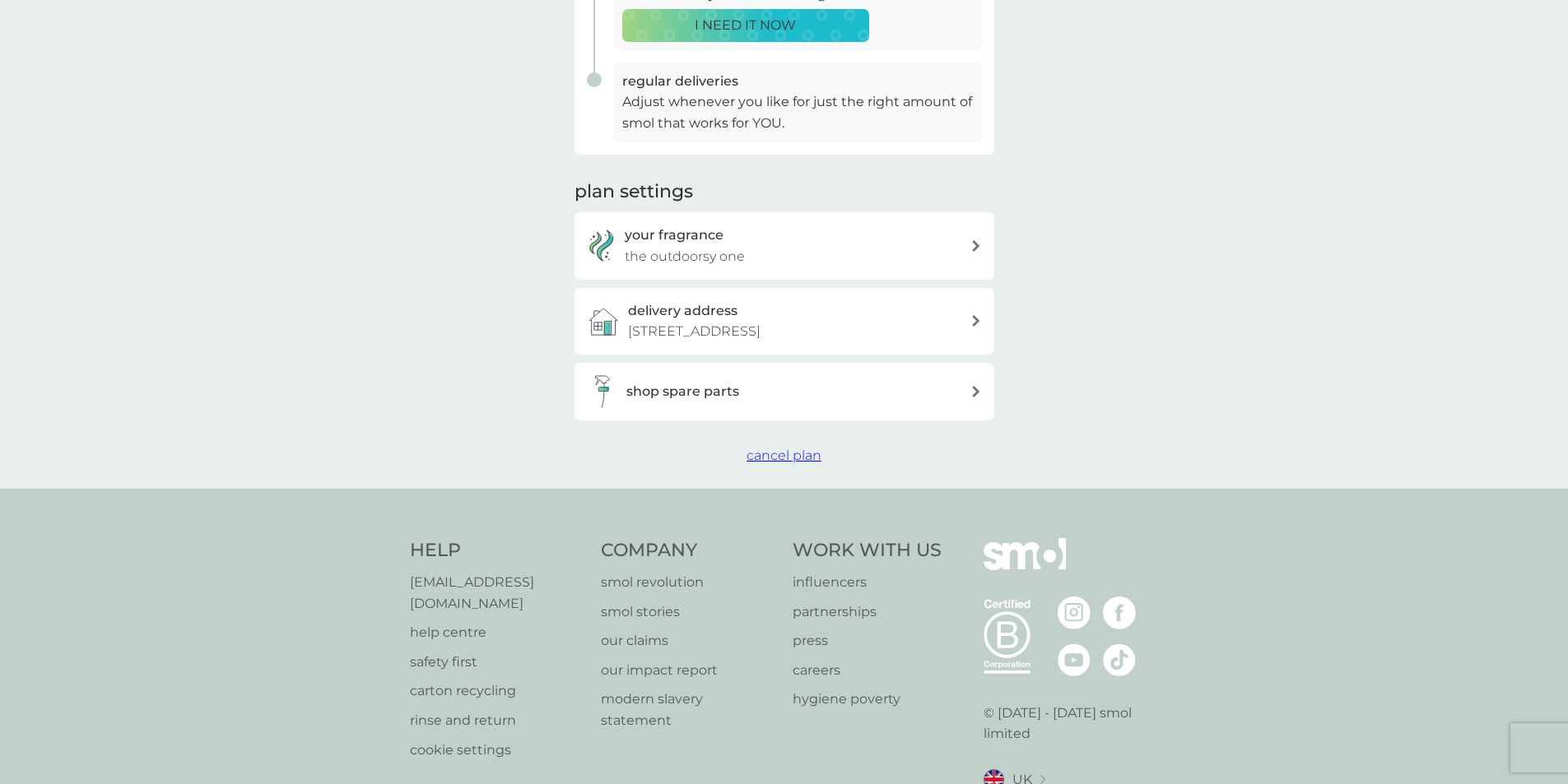
click at [761, 457] on span "cancel plan" at bounding box center [784, 455] width 75 height 16
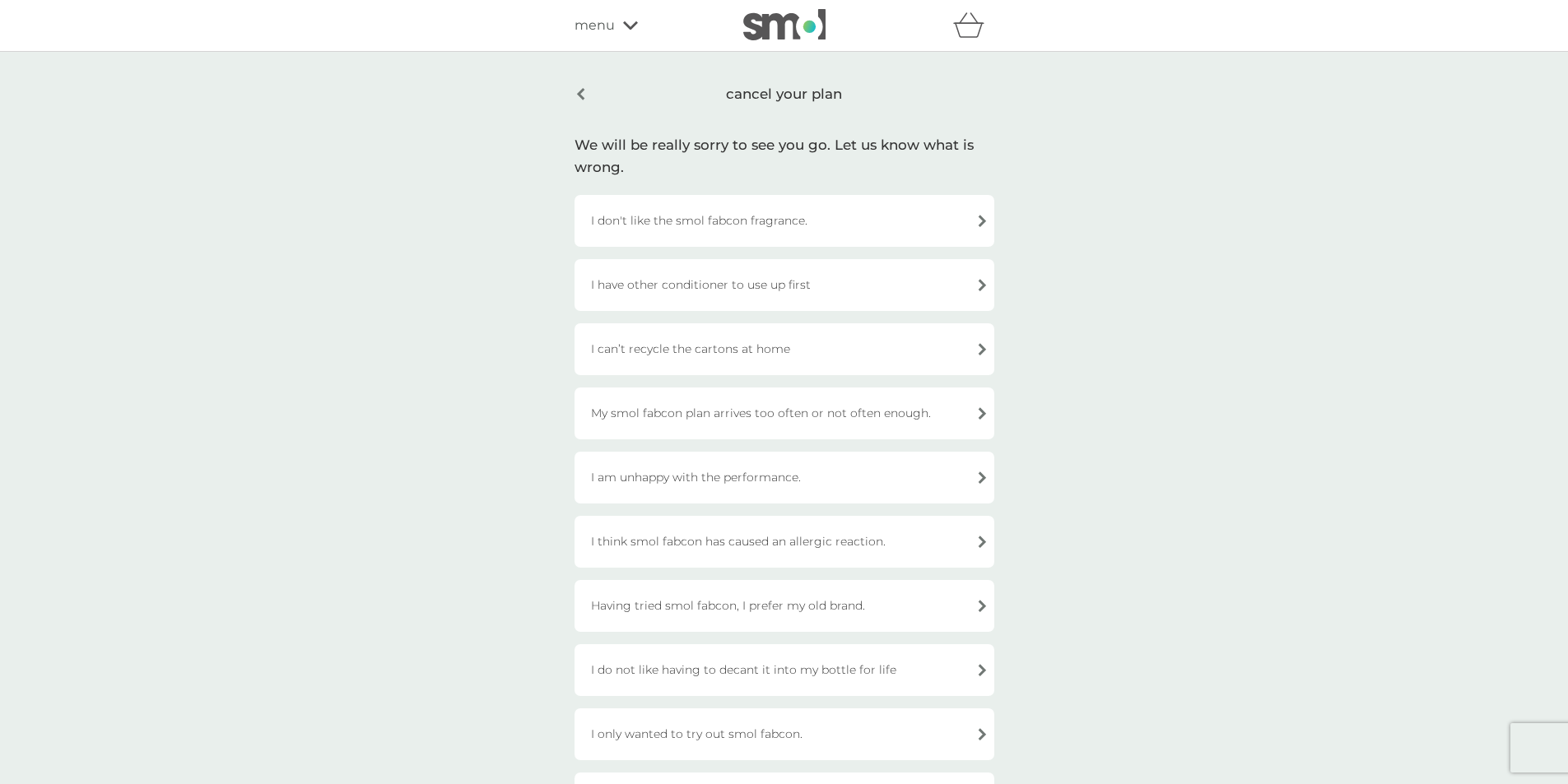
click at [816, 408] on div "My smol fabcon plan arrives too often or not often enough." at bounding box center [784, 413] width 420 height 52
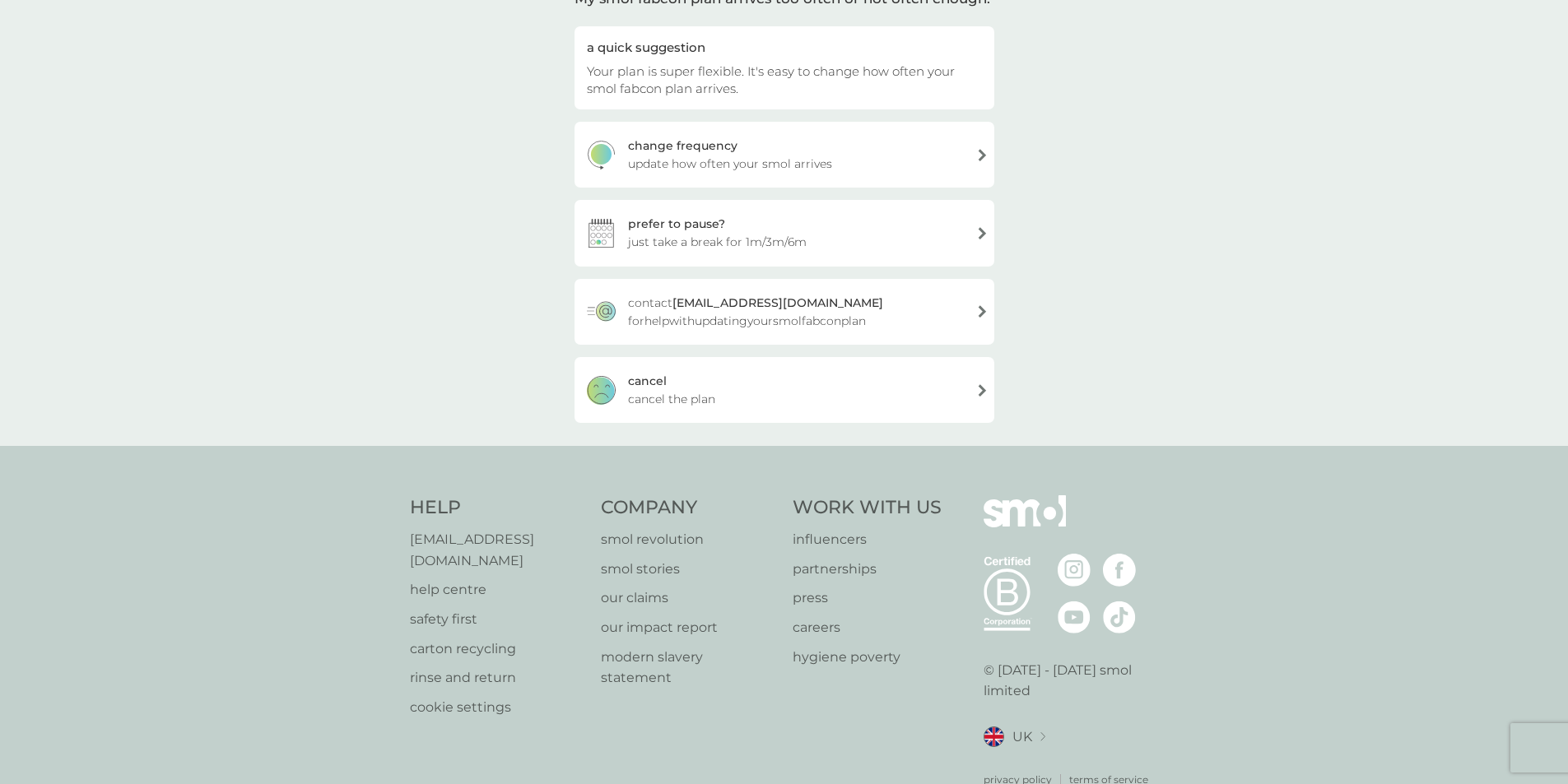
scroll to position [165, 0]
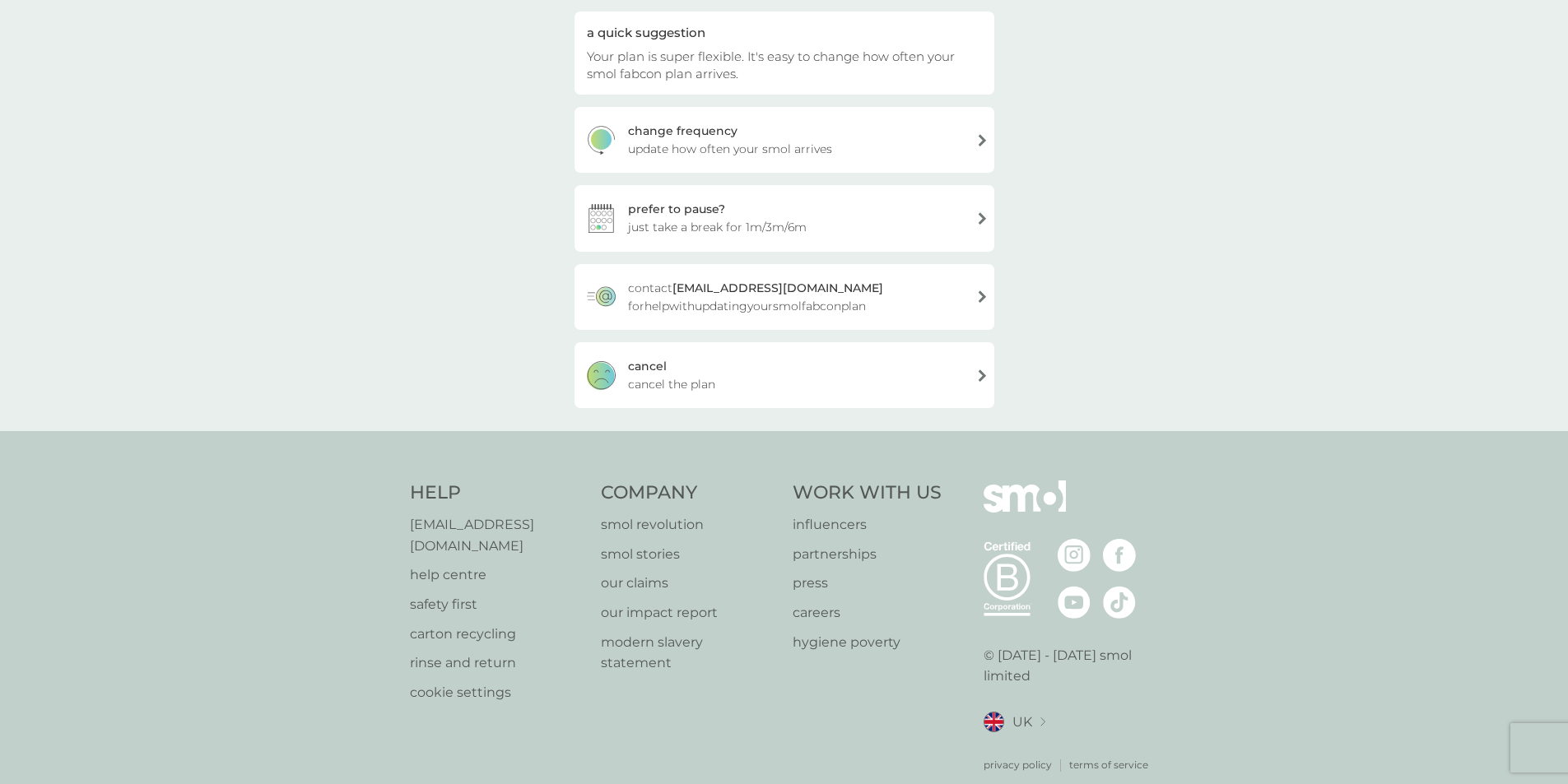
click at [647, 377] on span "cancel the plan" at bounding box center [671, 385] width 87 height 18
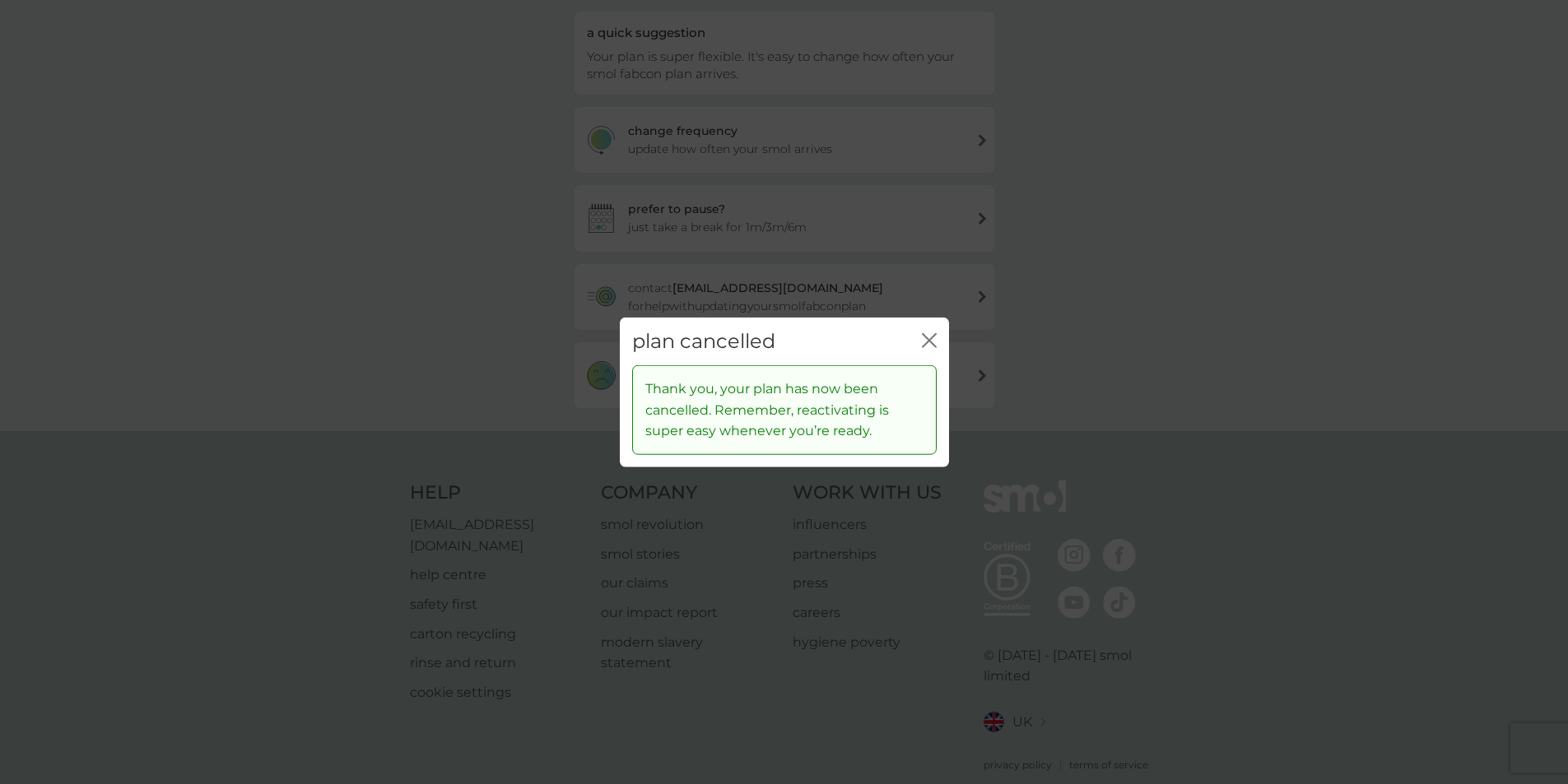
click at [934, 336] on icon "close" at bounding box center [929, 340] width 15 height 15
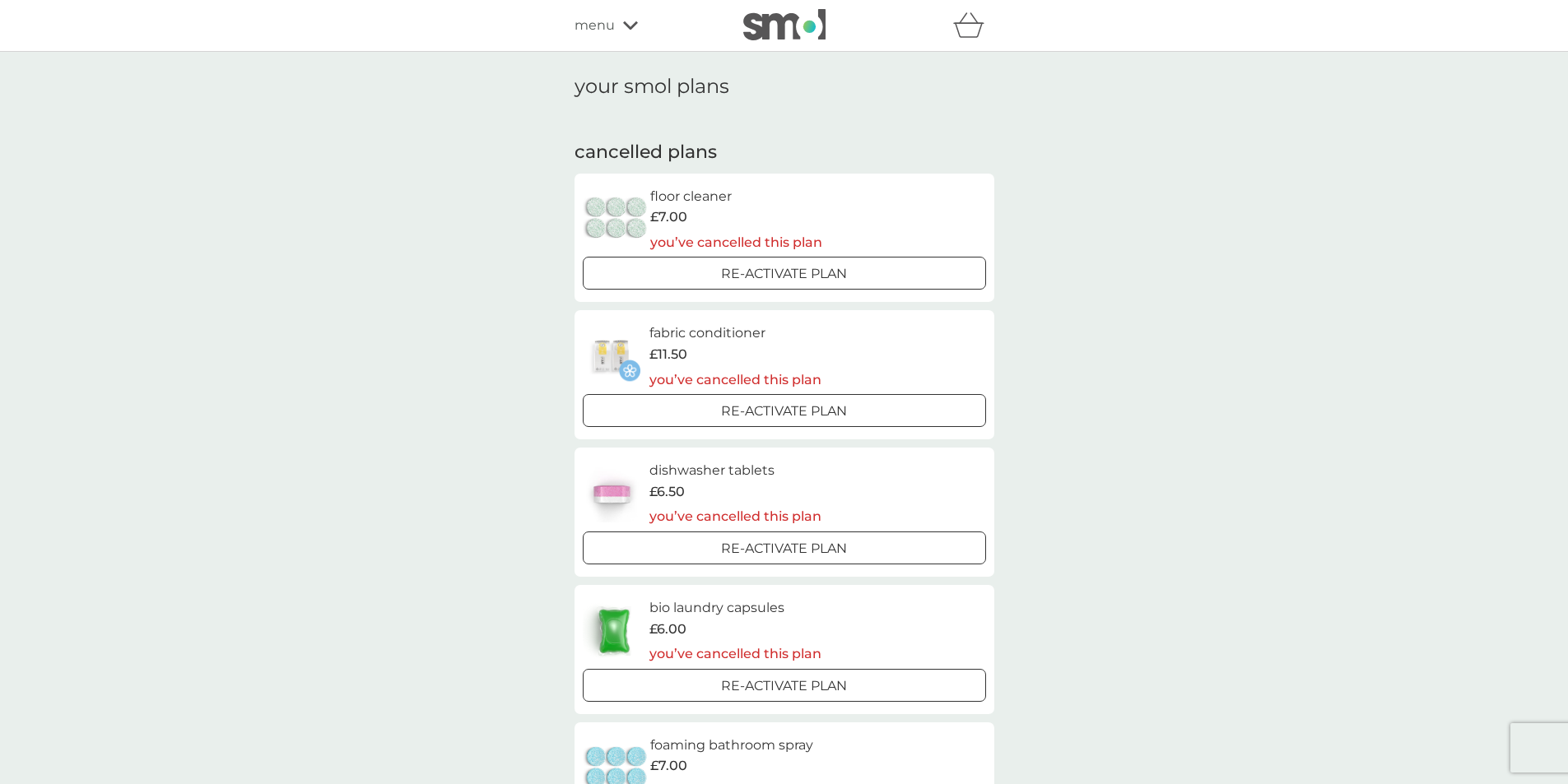
click at [601, 27] on span "menu" at bounding box center [595, 25] width 40 height 21
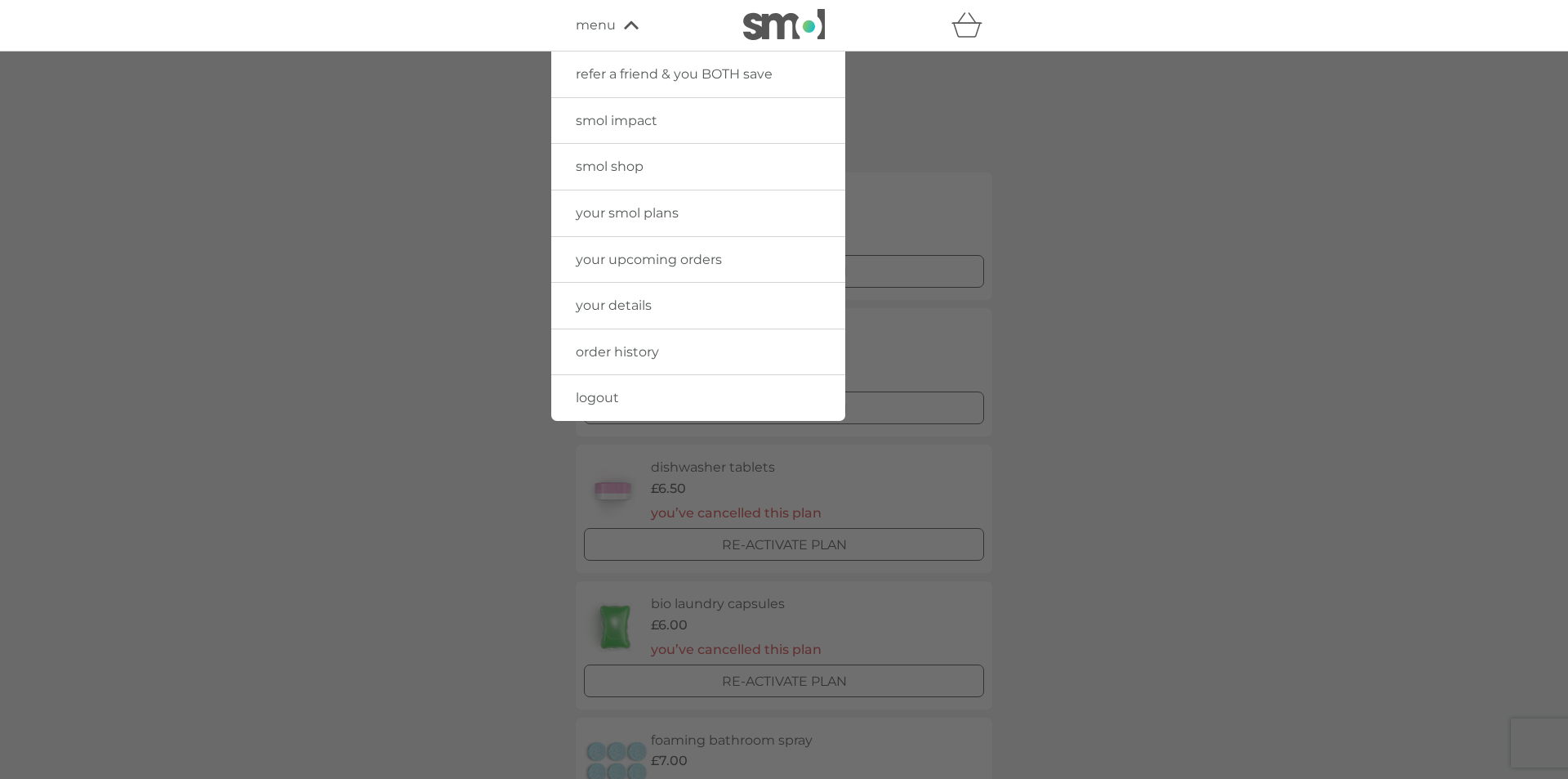
click at [579, 394] on span "logout" at bounding box center [598, 397] width 44 height 15
